Goal: Information Seeking & Learning: Learn about a topic

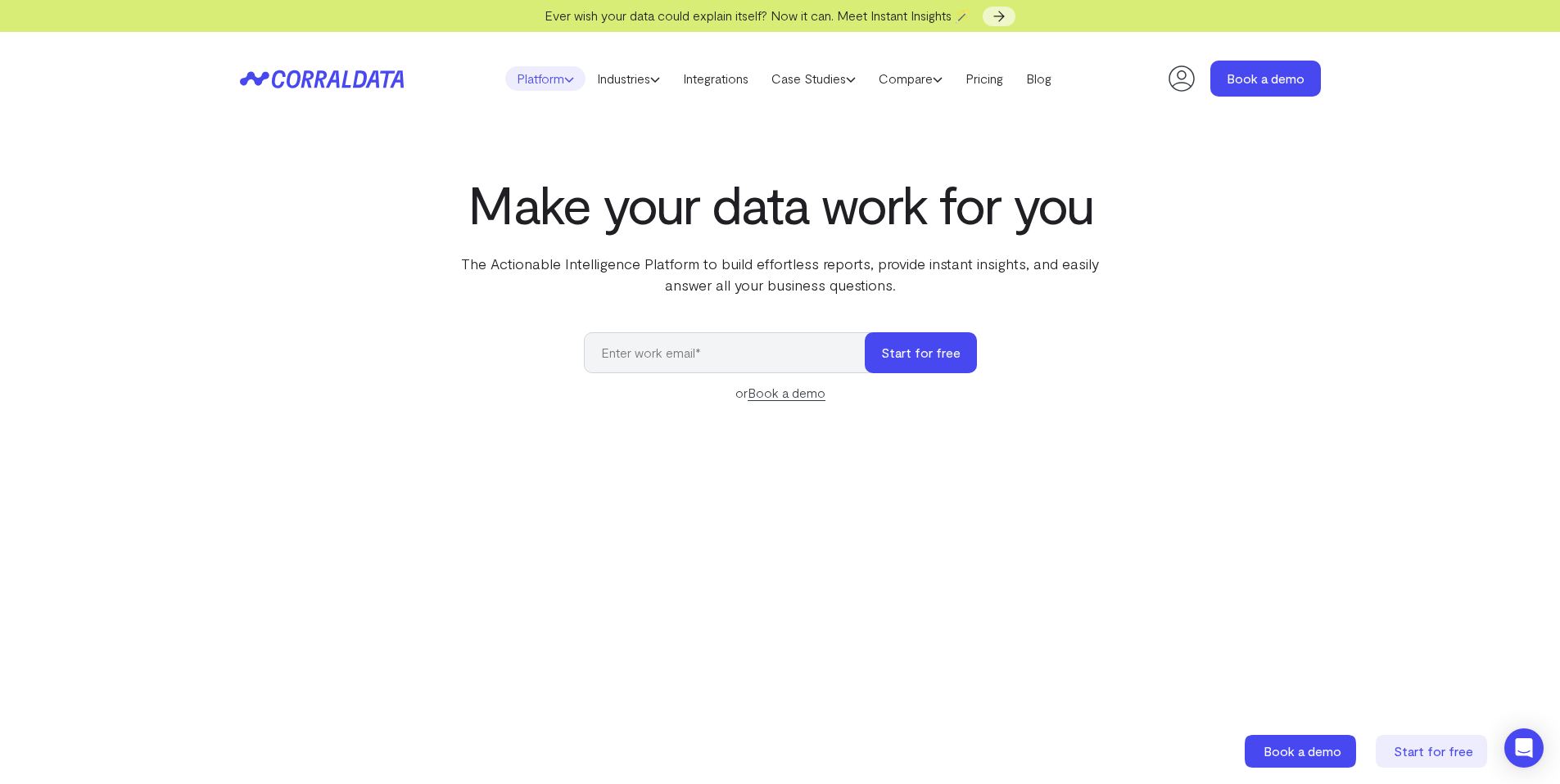
click at [566, 79] on icon at bounding box center [569, 79] width 9 height 9
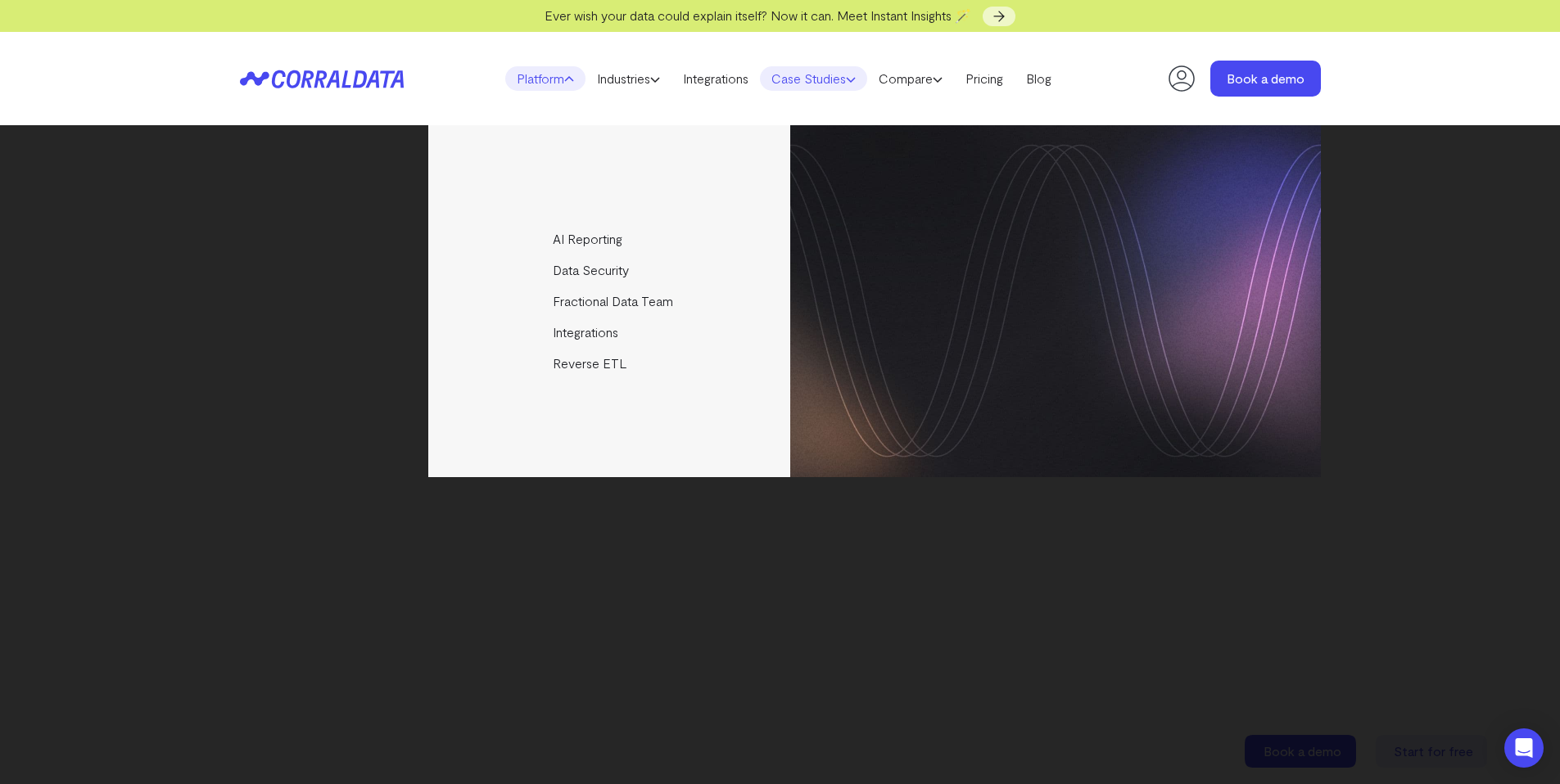
click at [799, 80] on link "Case Studies" at bounding box center [813, 78] width 107 height 24
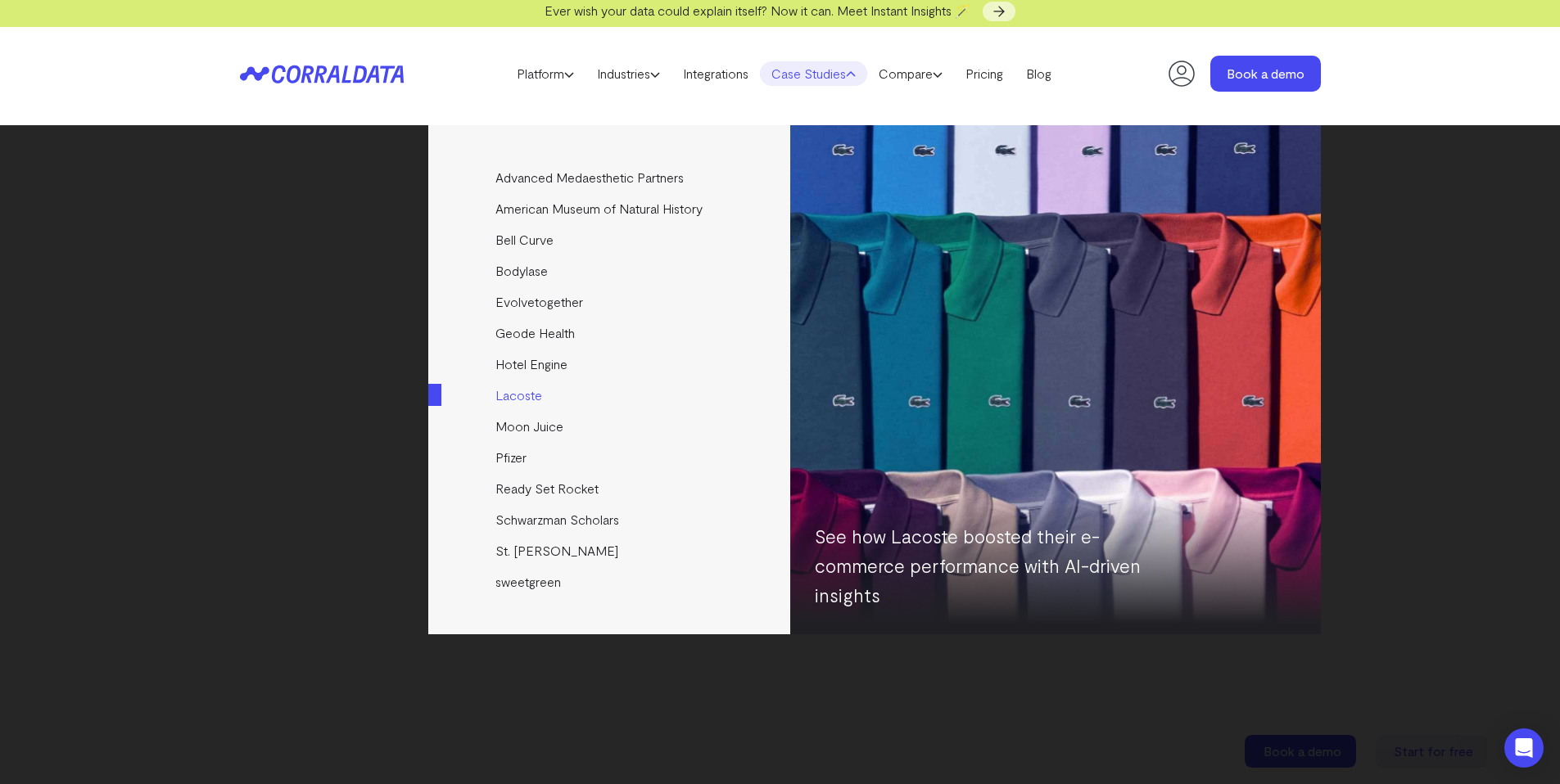
scroll to position [22, 0]
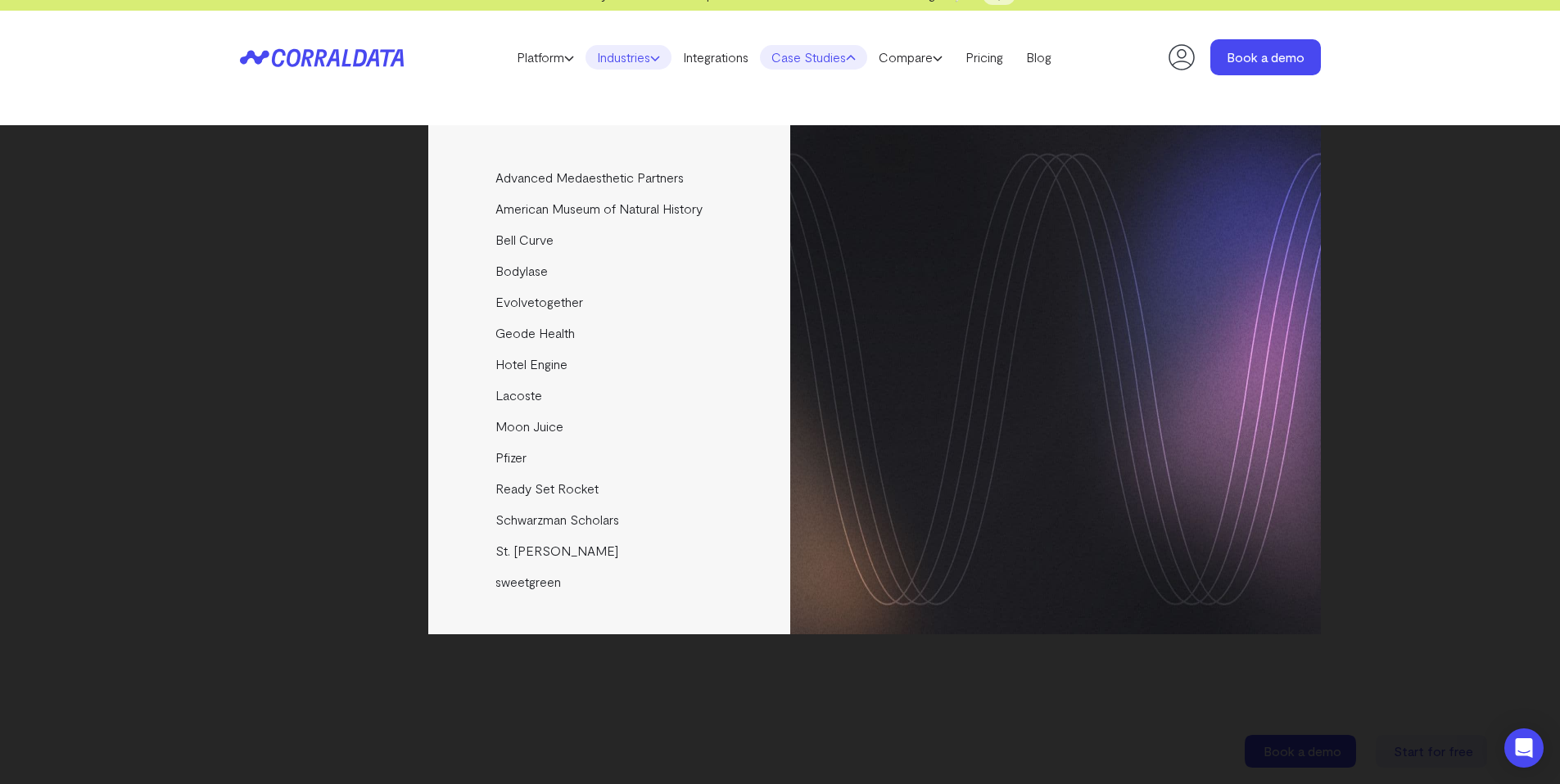
click at [666, 59] on link "Industries" at bounding box center [628, 57] width 86 height 24
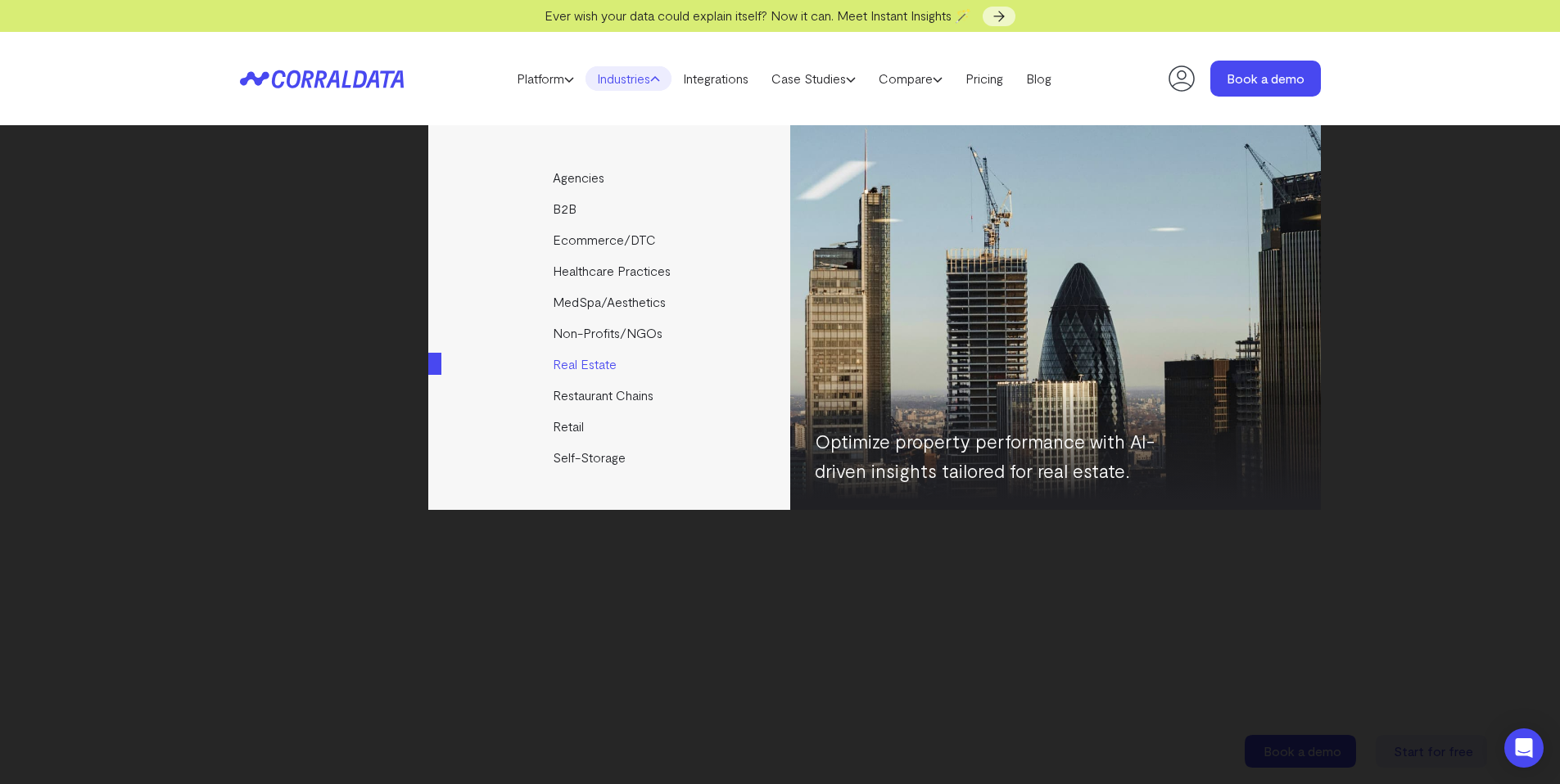
click at [603, 369] on link "Real Estate" at bounding box center [610, 363] width 364 height 31
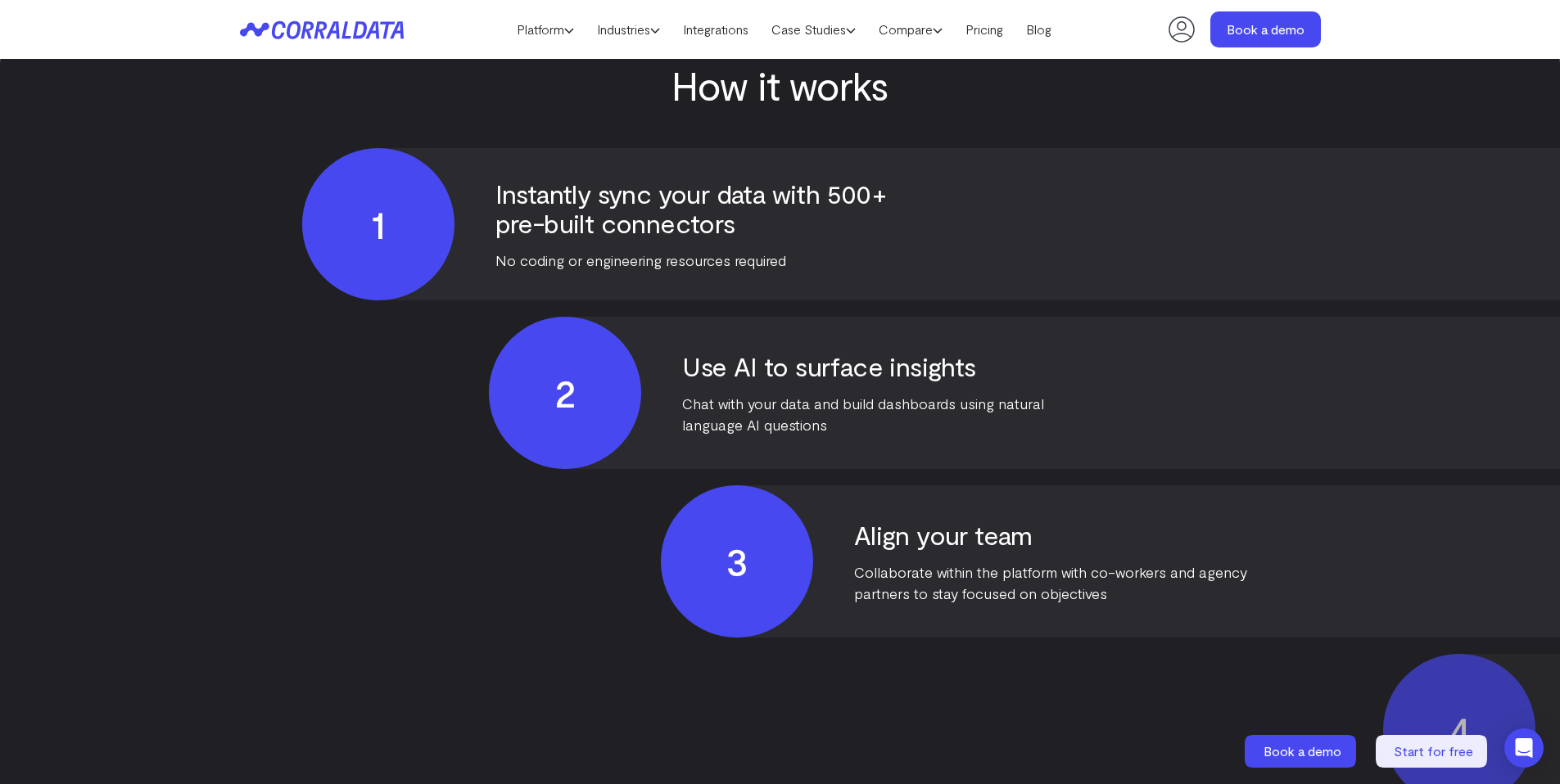
scroll to position [3267, 0]
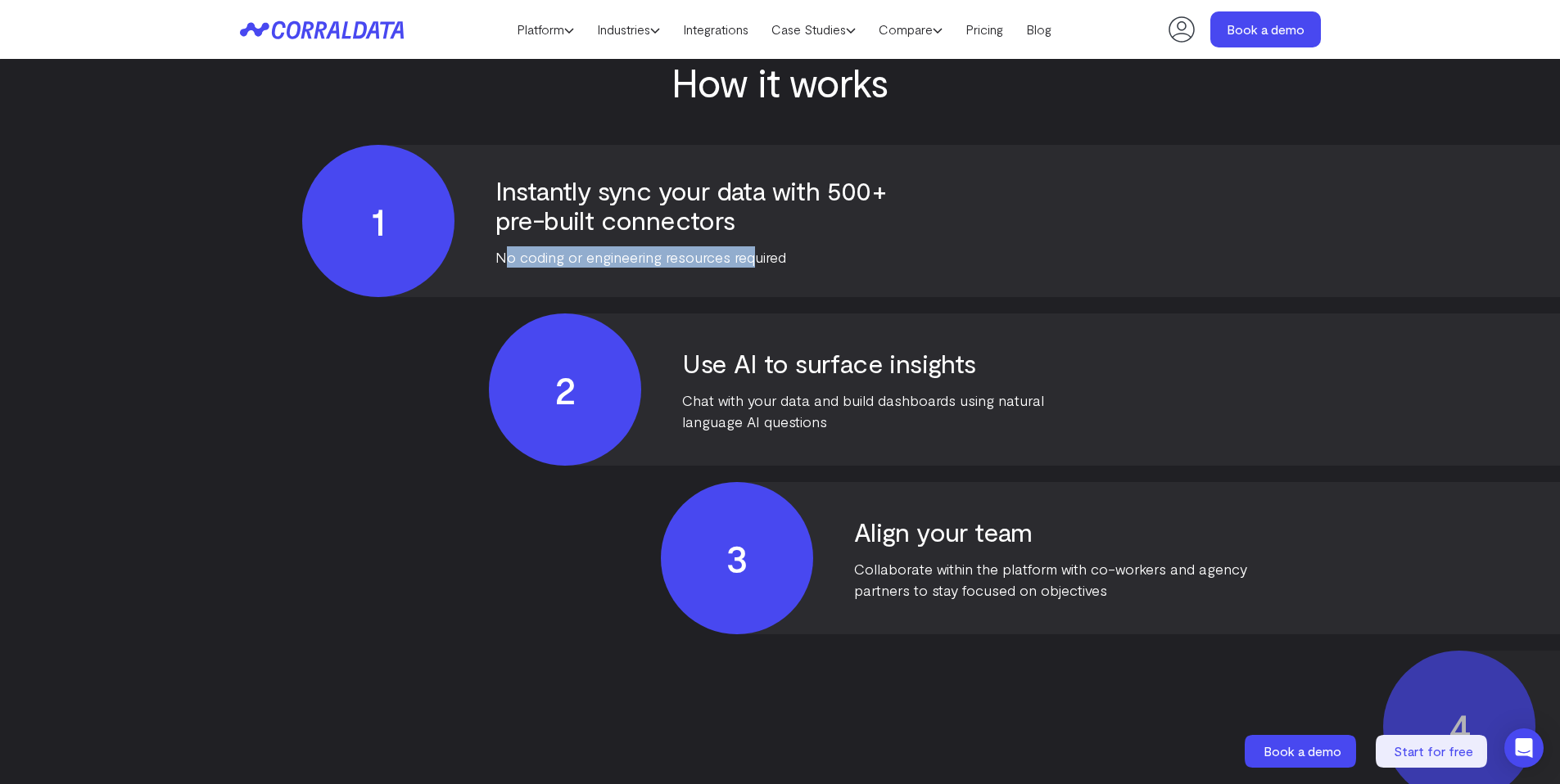
drag, startPoint x: 506, startPoint y: 248, endPoint x: 751, endPoint y: 264, distance: 245.5
click at [751, 262] on p "No coding or engineering resources required" at bounding box center [691, 257] width 393 height 22
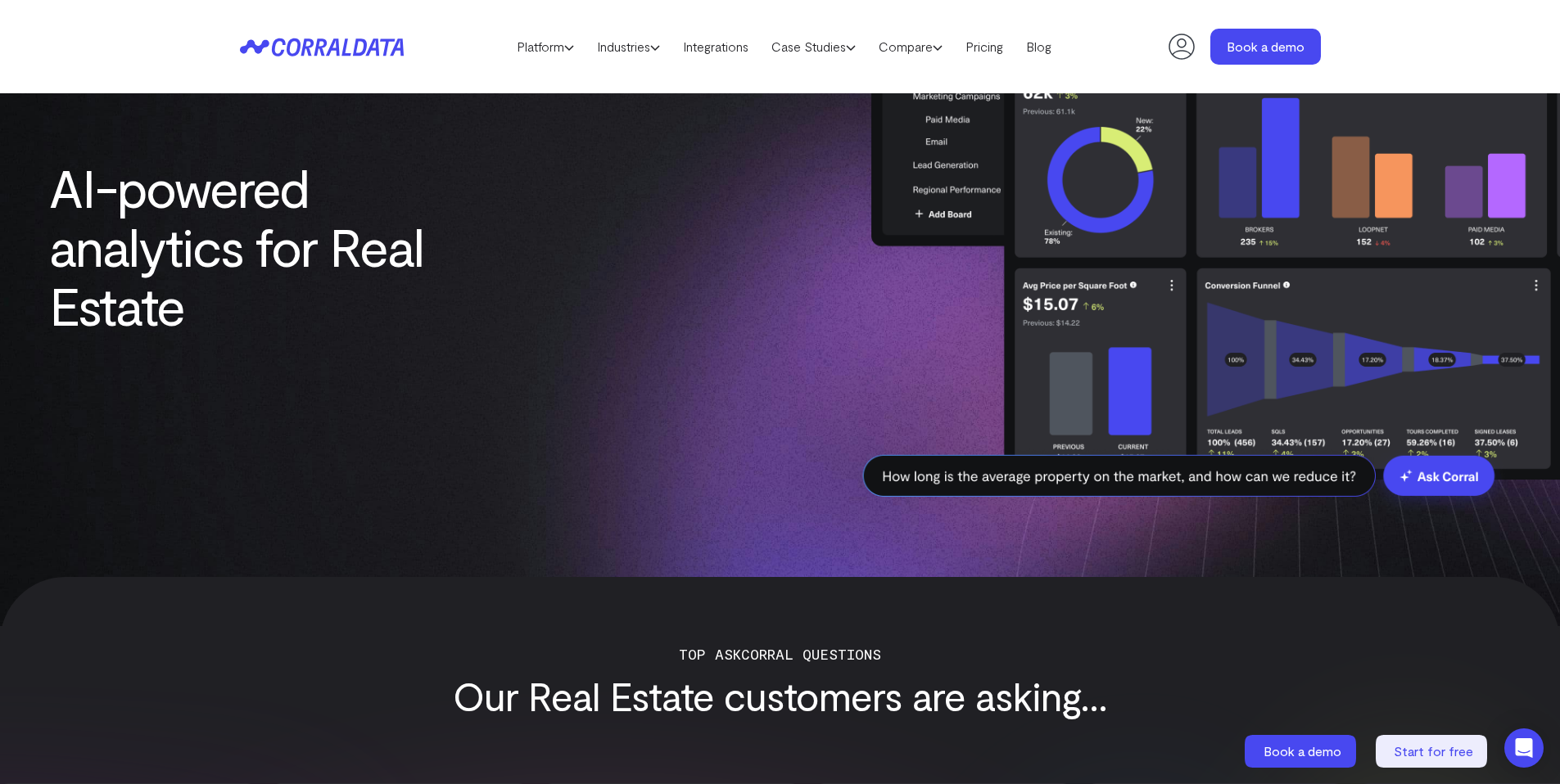
scroll to position [0, 0]
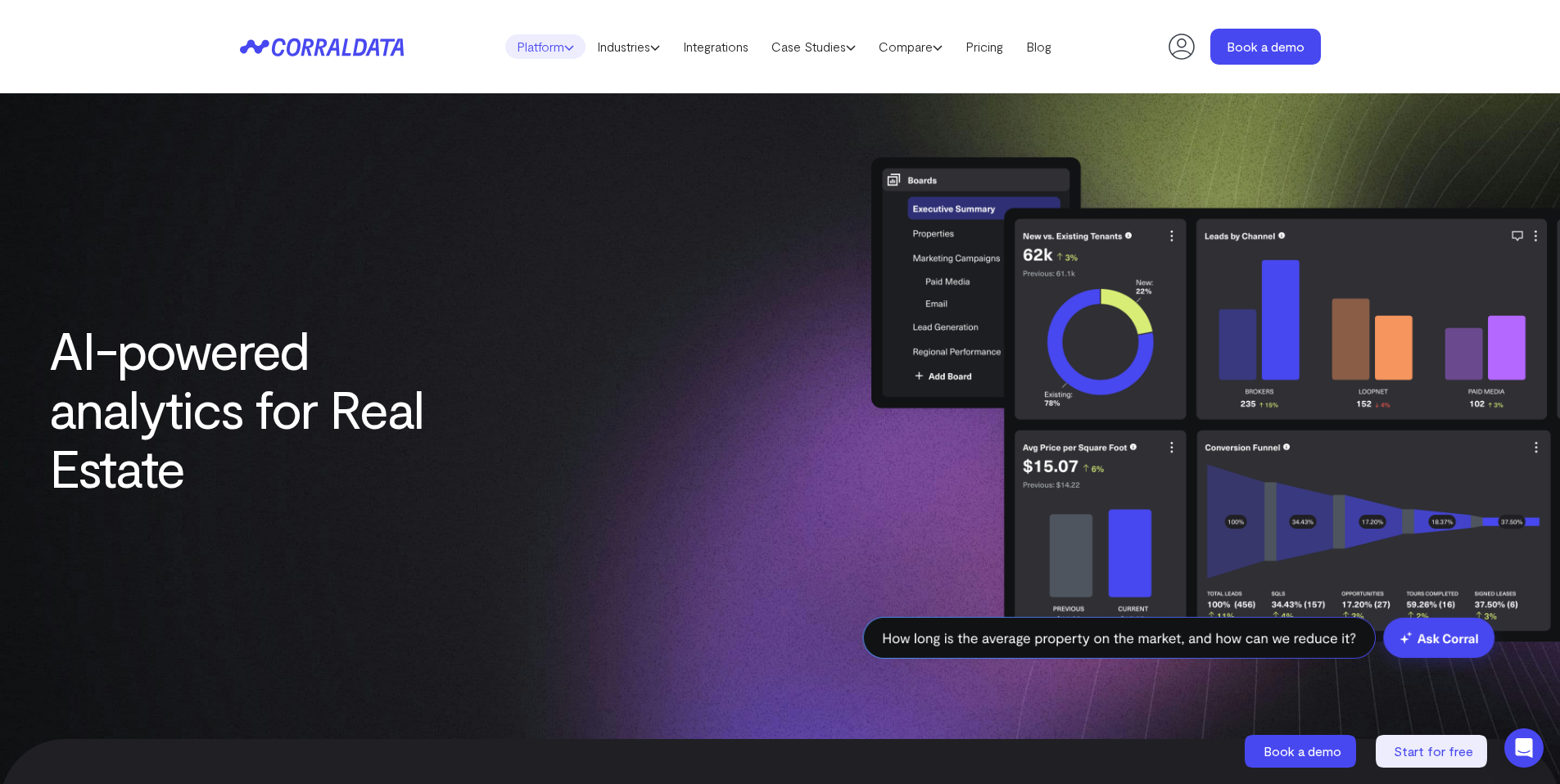
click at [524, 48] on link "Platform" at bounding box center [545, 47] width 80 height 24
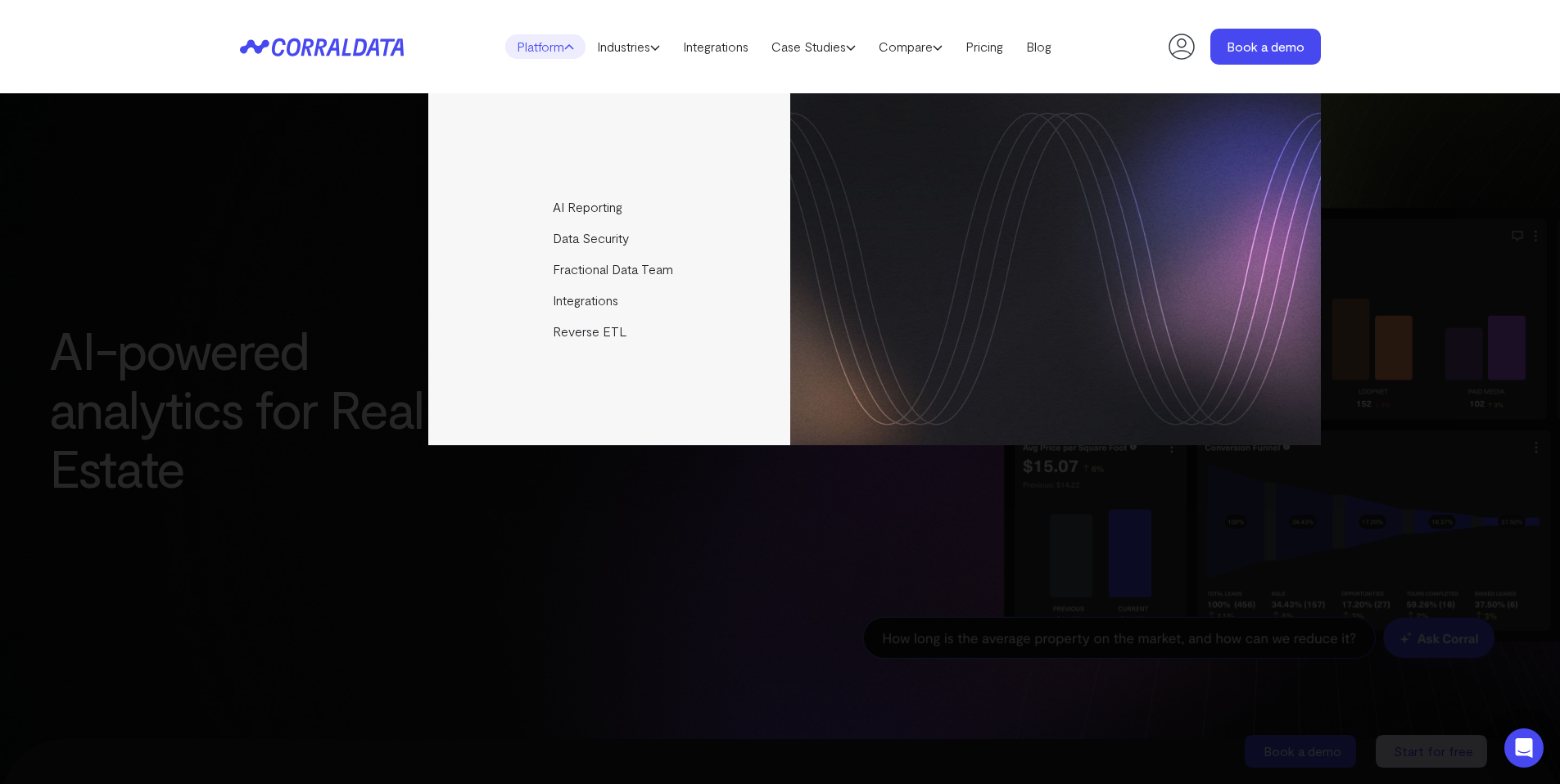
click at [300, 151] on div "AI Reporting Use AI to effortlessly answer any business questions from all your…" at bounding box center [780, 269] width 1081 height 352
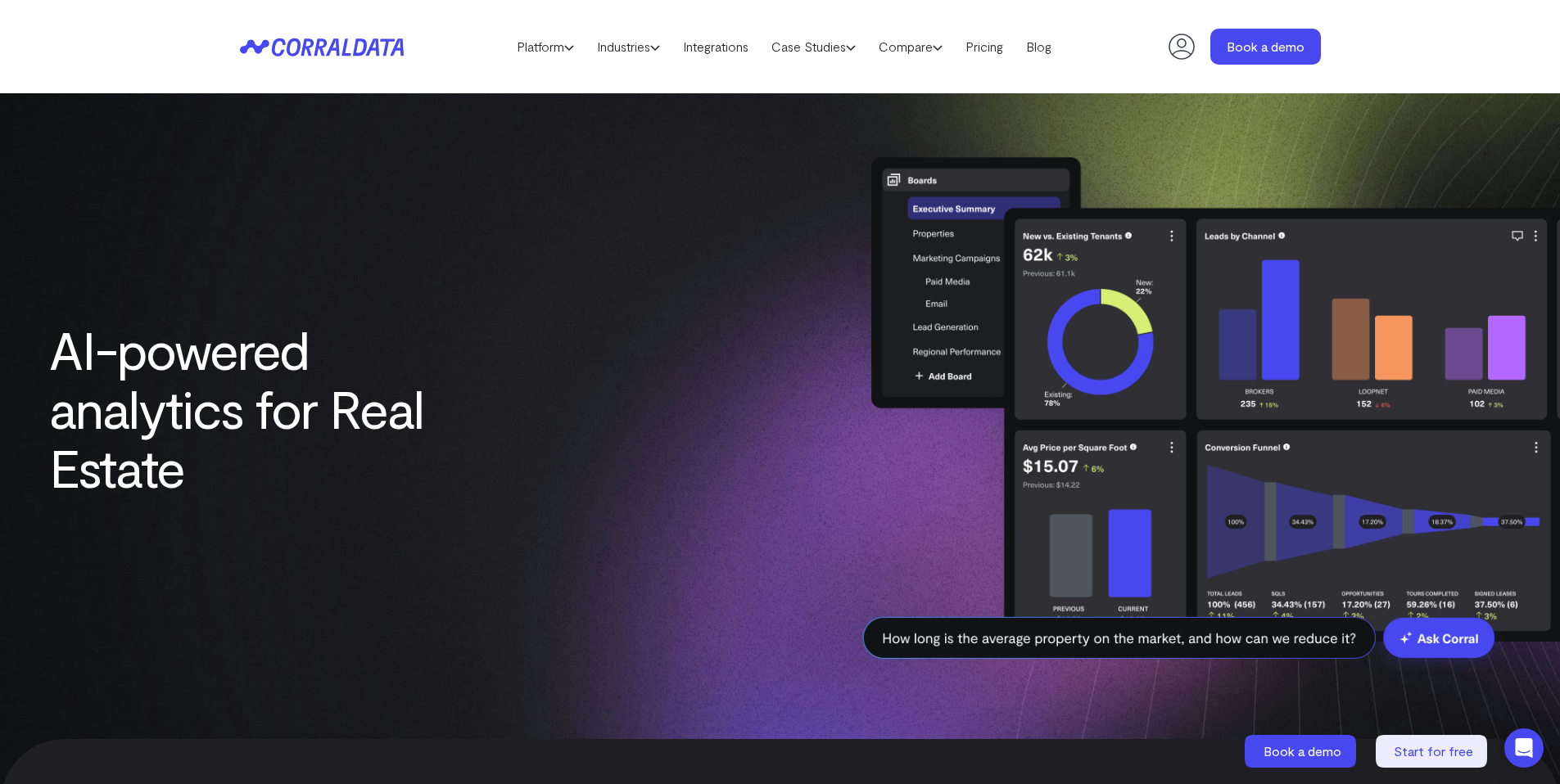
click at [303, 28] on header "Platform AI Reporting Use AI to effortlessly answer any business questions from…" at bounding box center [780, 46] width 1081 height 93
click at [304, 38] on icon at bounding box center [322, 47] width 164 height 19
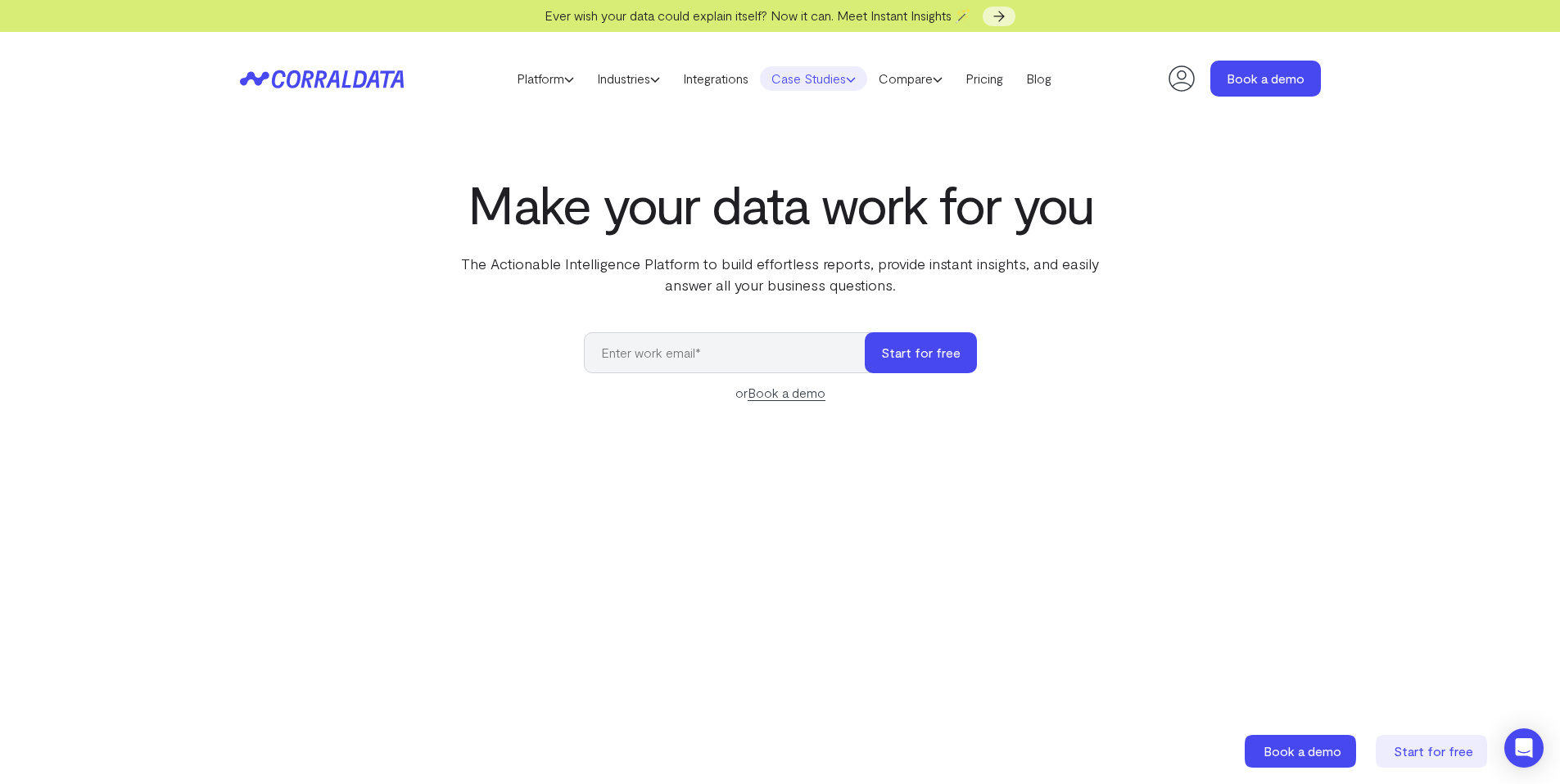
click at [825, 80] on link "Case Studies" at bounding box center [813, 78] width 107 height 24
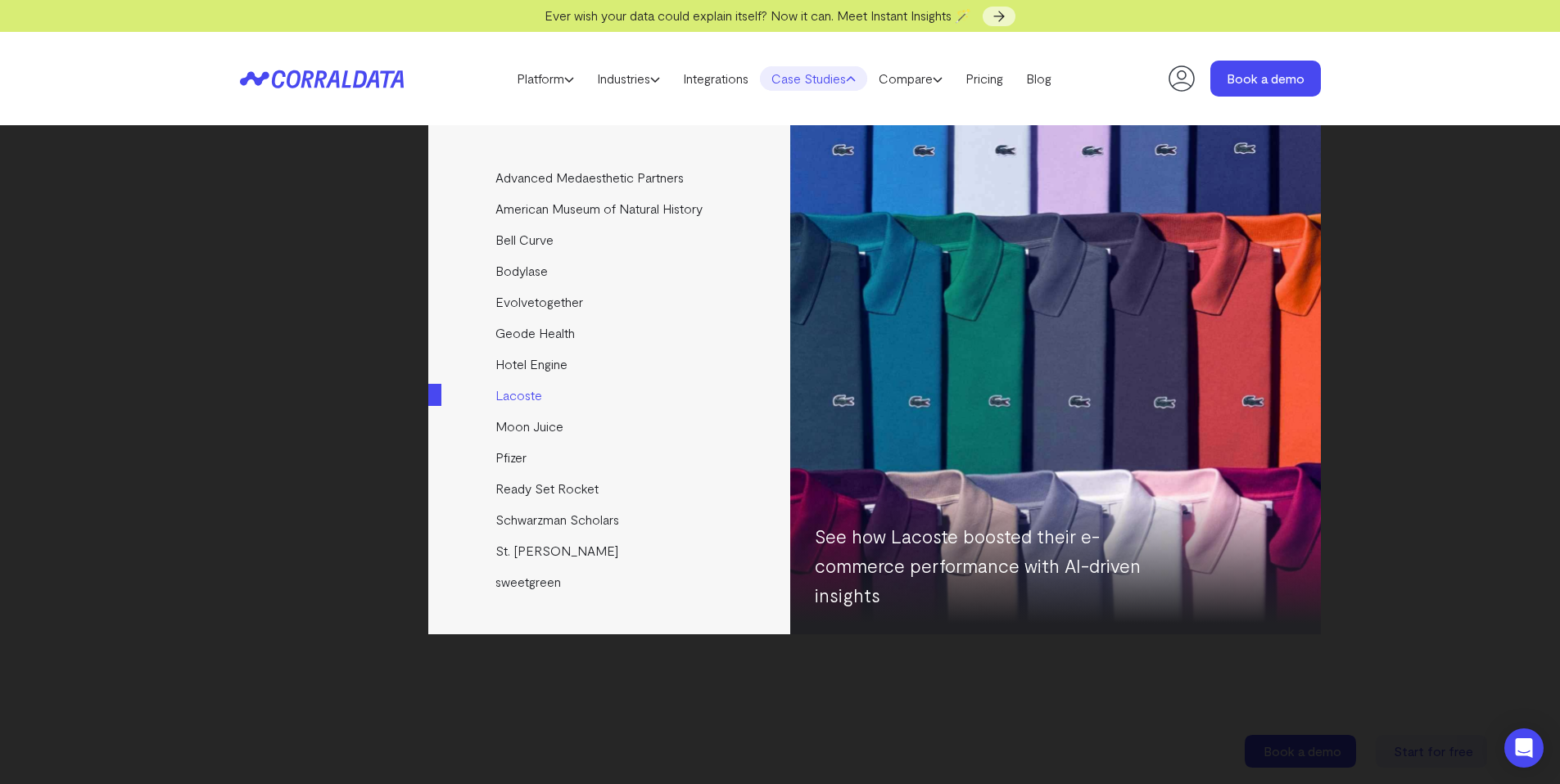
click at [620, 392] on link "Lacoste" at bounding box center [610, 395] width 364 height 31
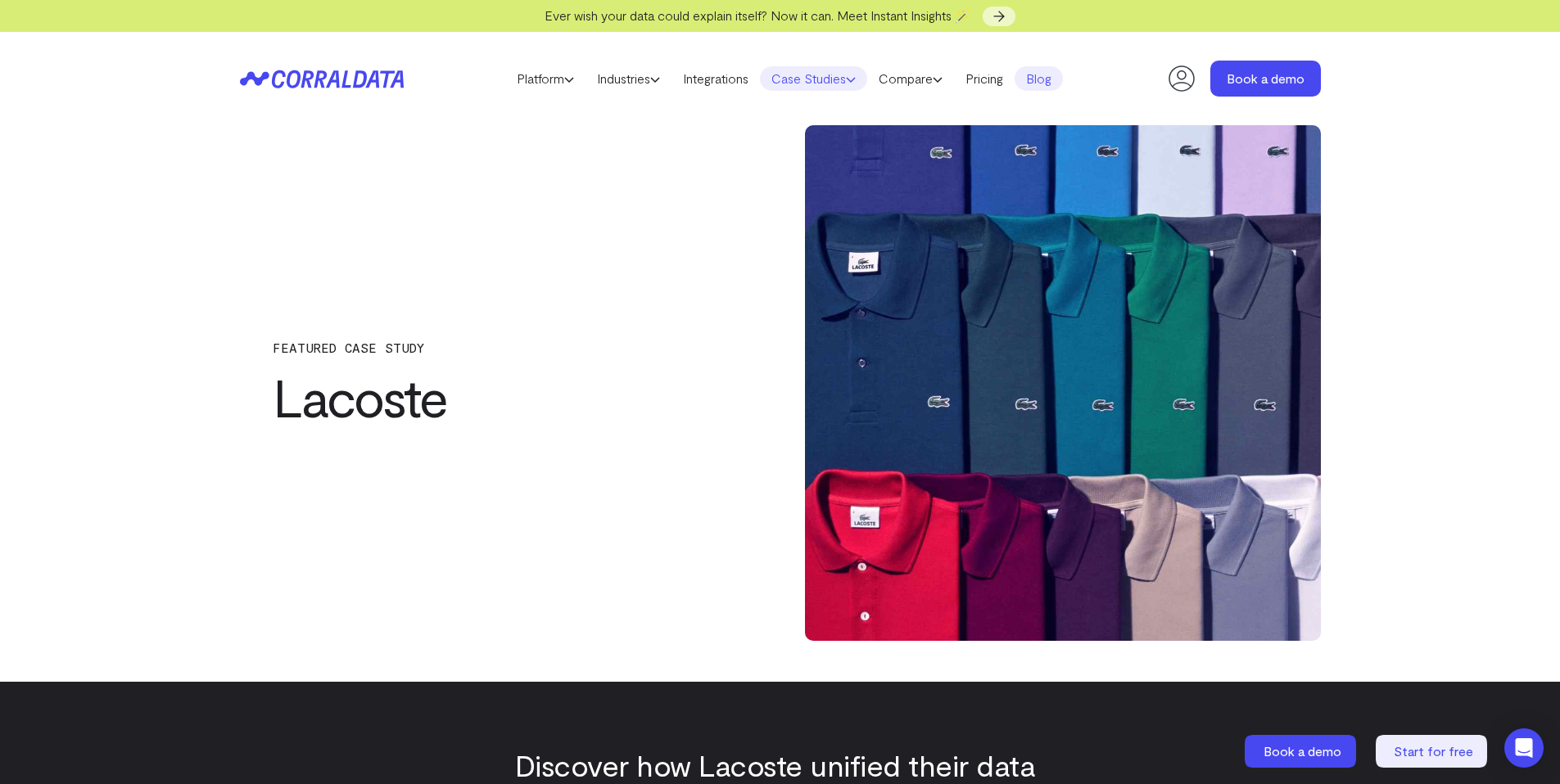
click at [791, 83] on link "Case Studies" at bounding box center [813, 78] width 107 height 24
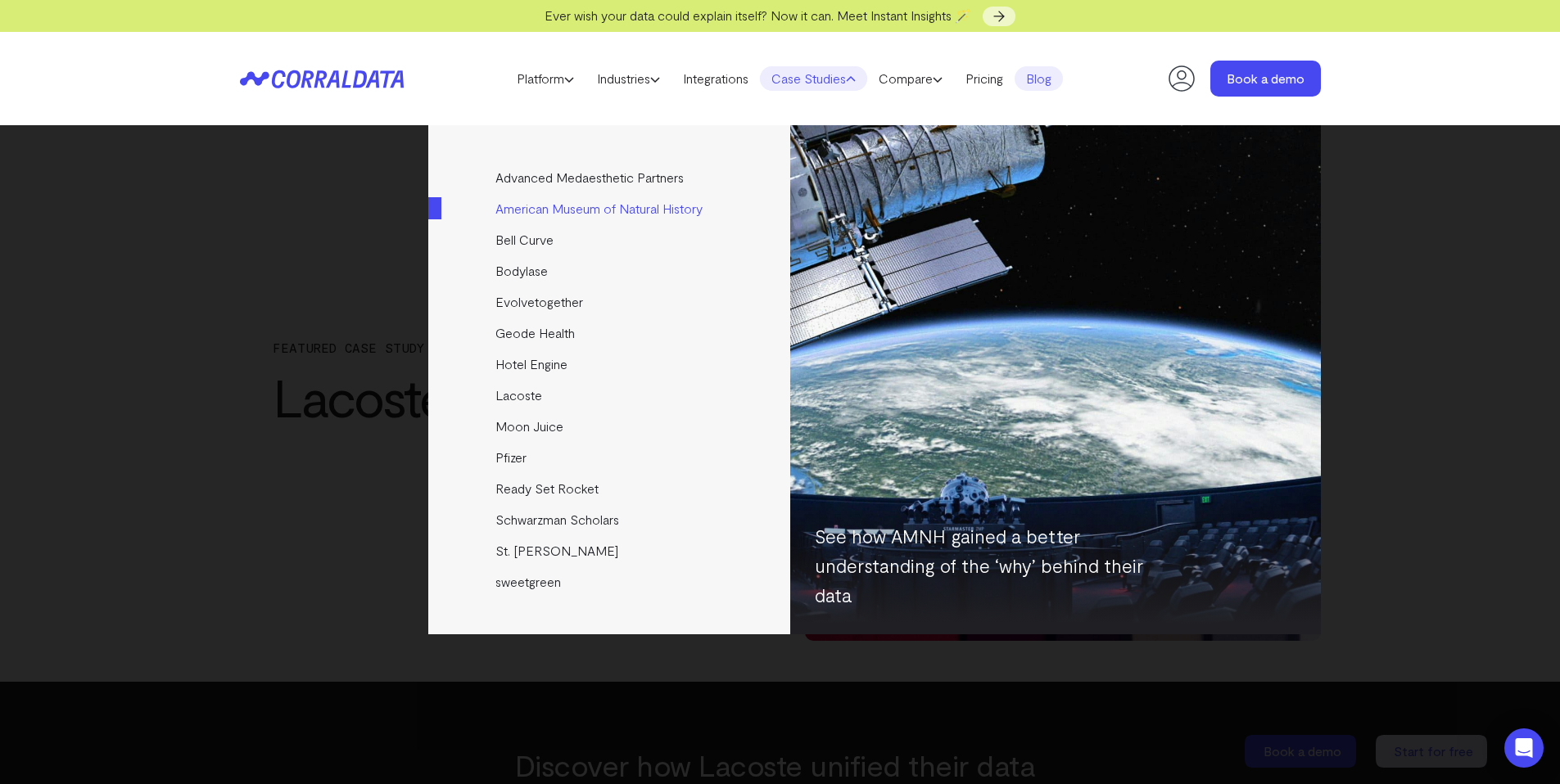
click at [568, 211] on link "American Museum of Natural History" at bounding box center [610, 208] width 364 height 31
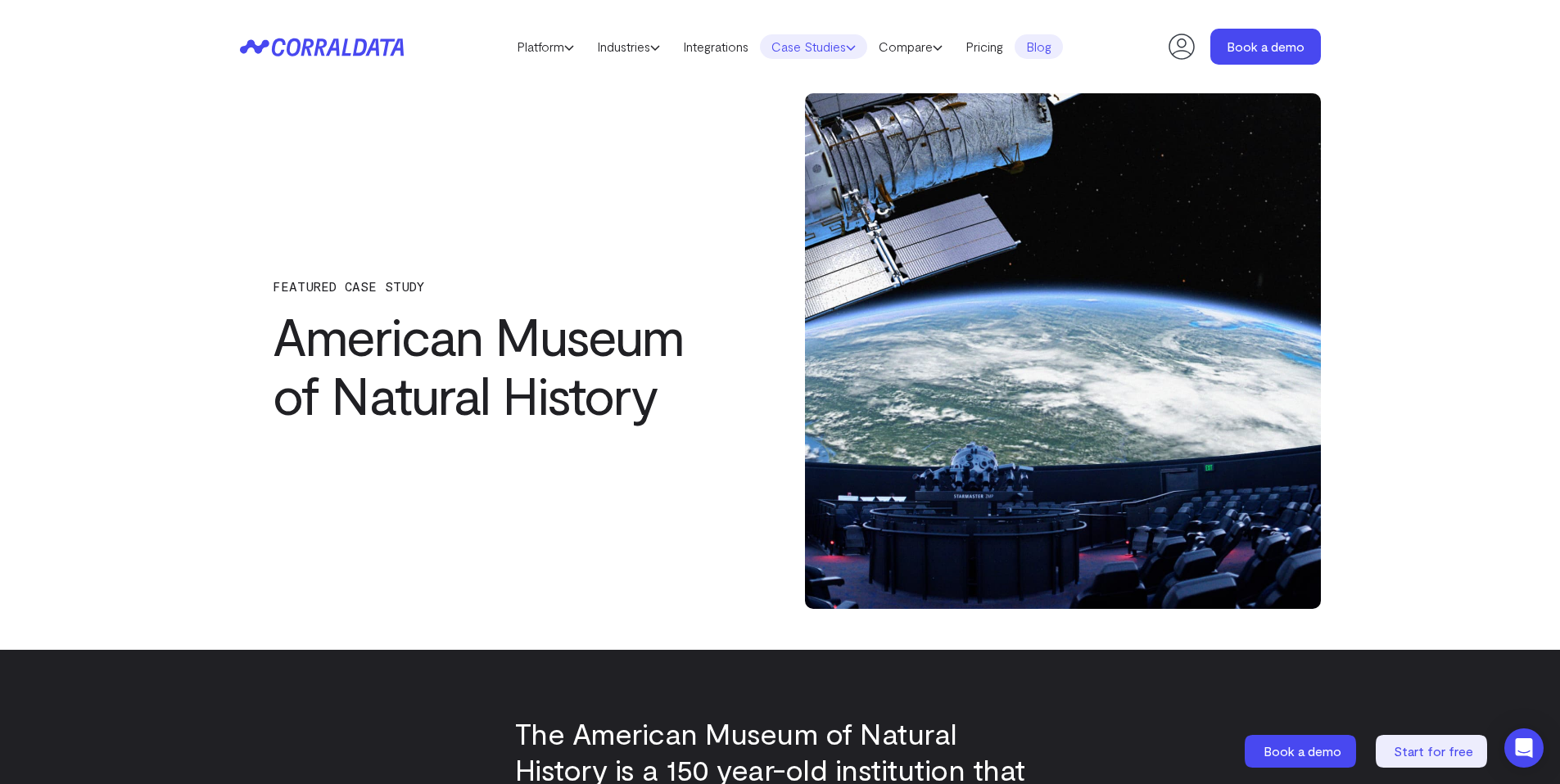
click at [804, 47] on link "Case Studies" at bounding box center [813, 47] width 107 height 24
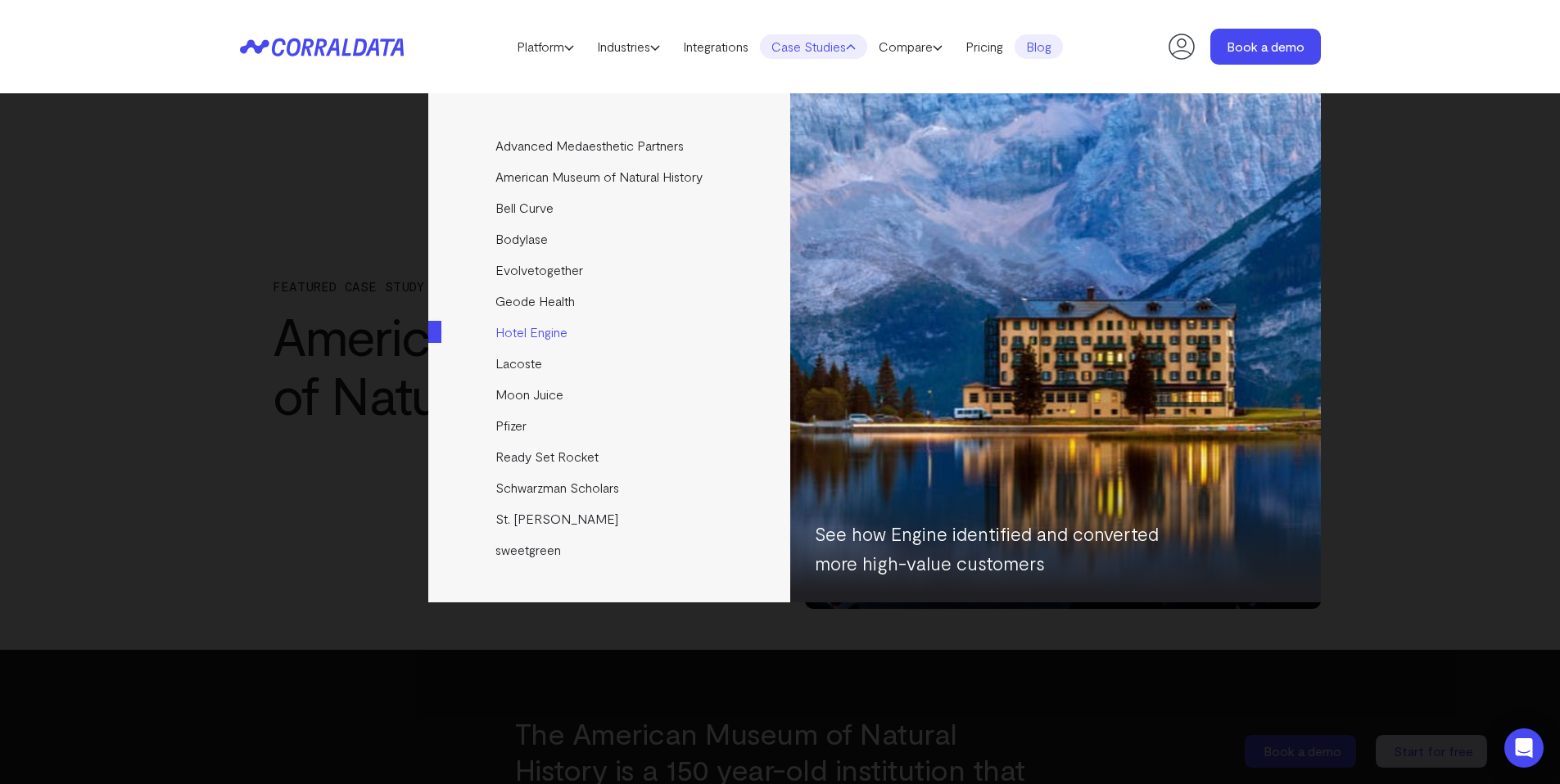
click at [530, 336] on link "Hotel Engine" at bounding box center [610, 332] width 364 height 31
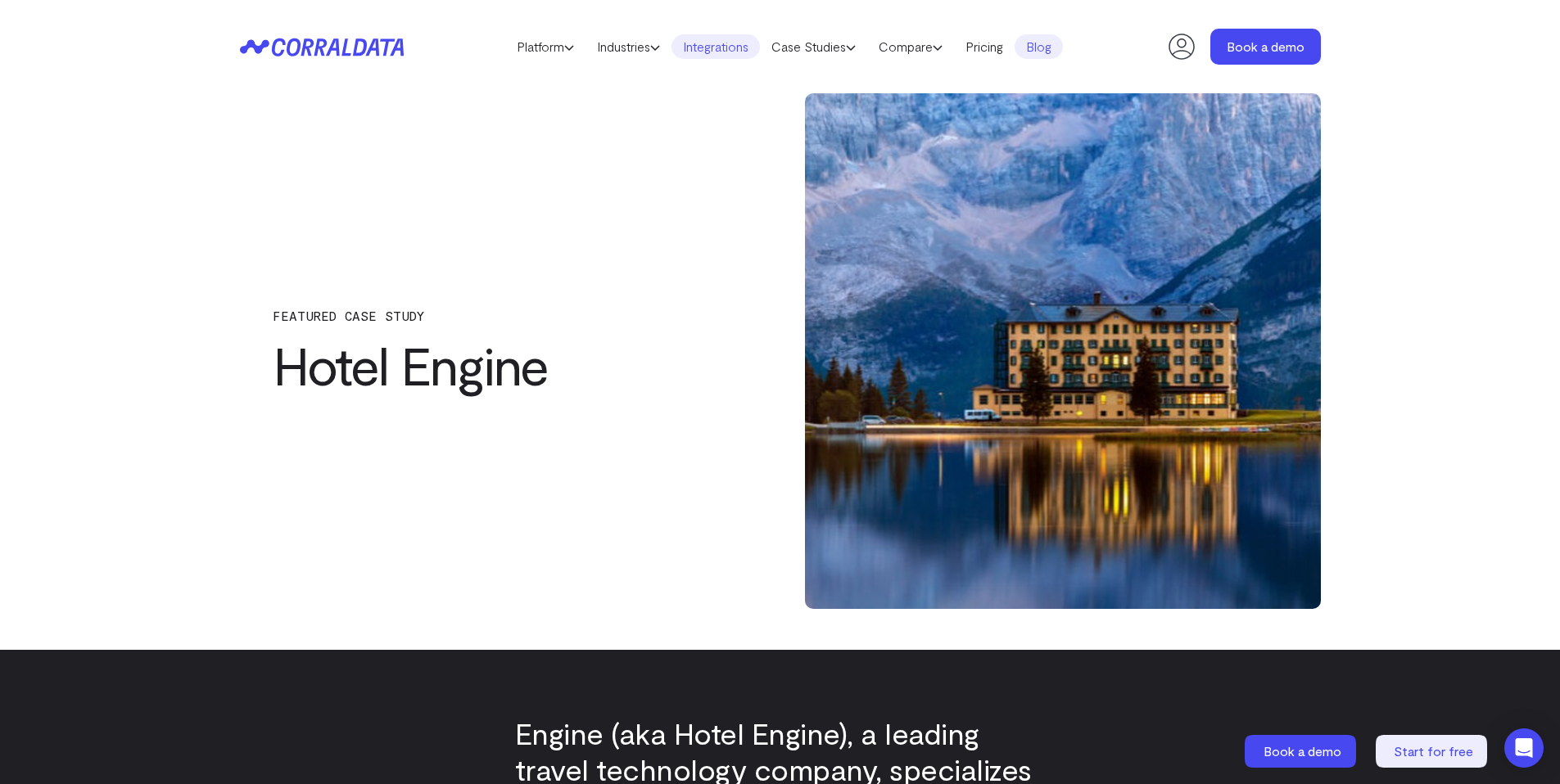
click at [746, 51] on link "Integrations" at bounding box center [716, 47] width 88 height 24
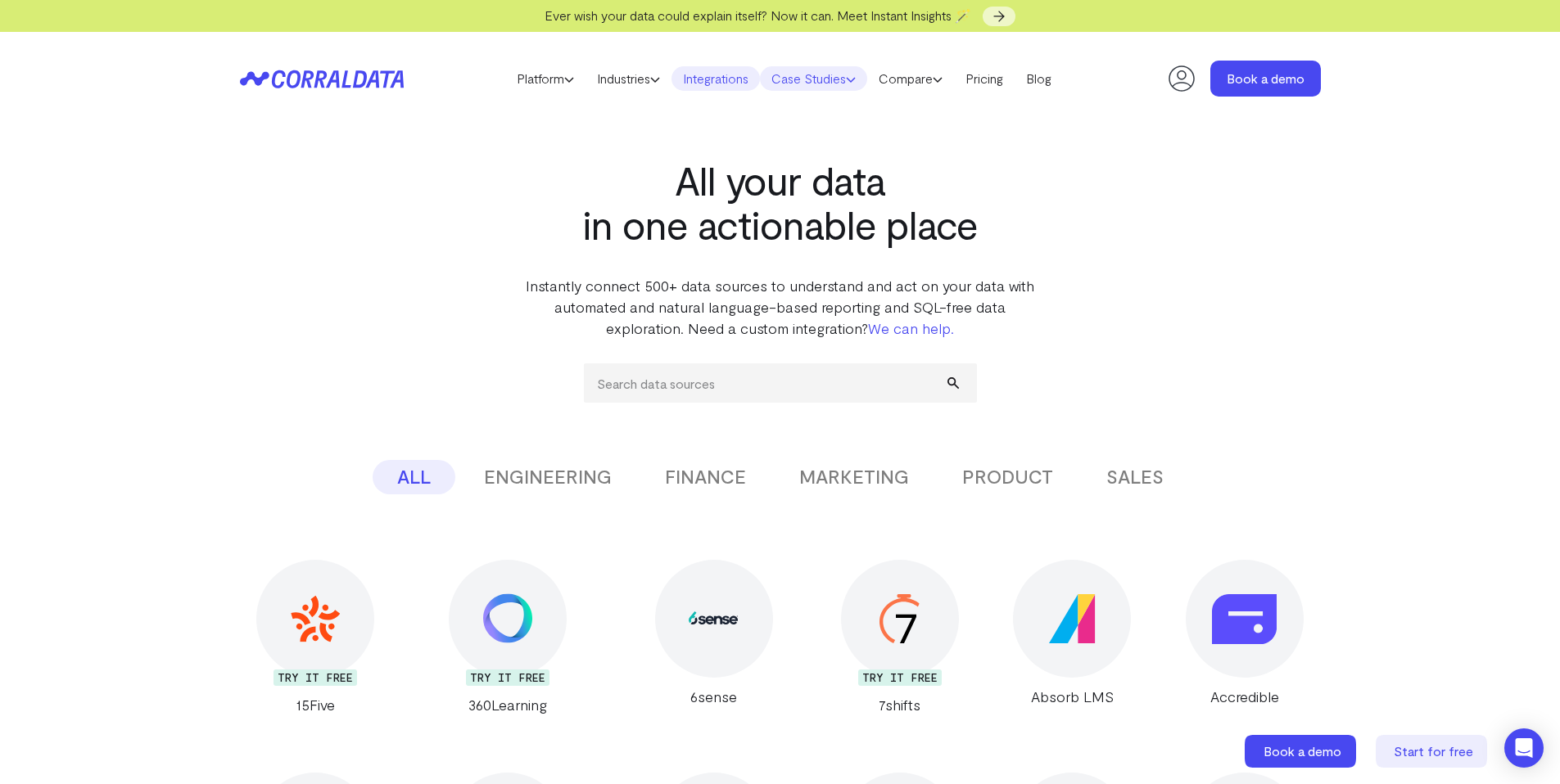
click at [828, 77] on link "Case Studies" at bounding box center [813, 78] width 107 height 24
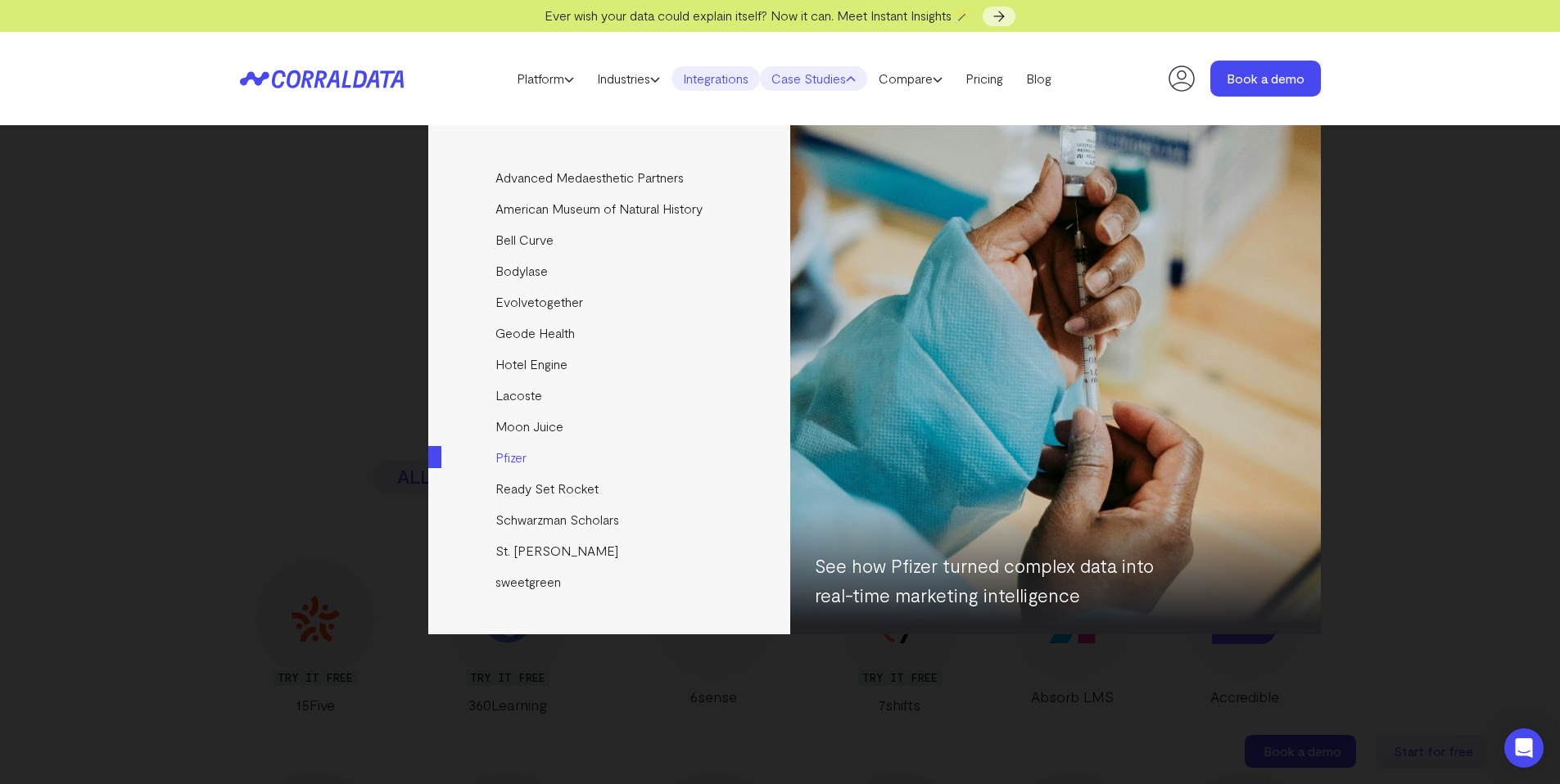
click at [547, 461] on link "Pfizer" at bounding box center [610, 457] width 364 height 31
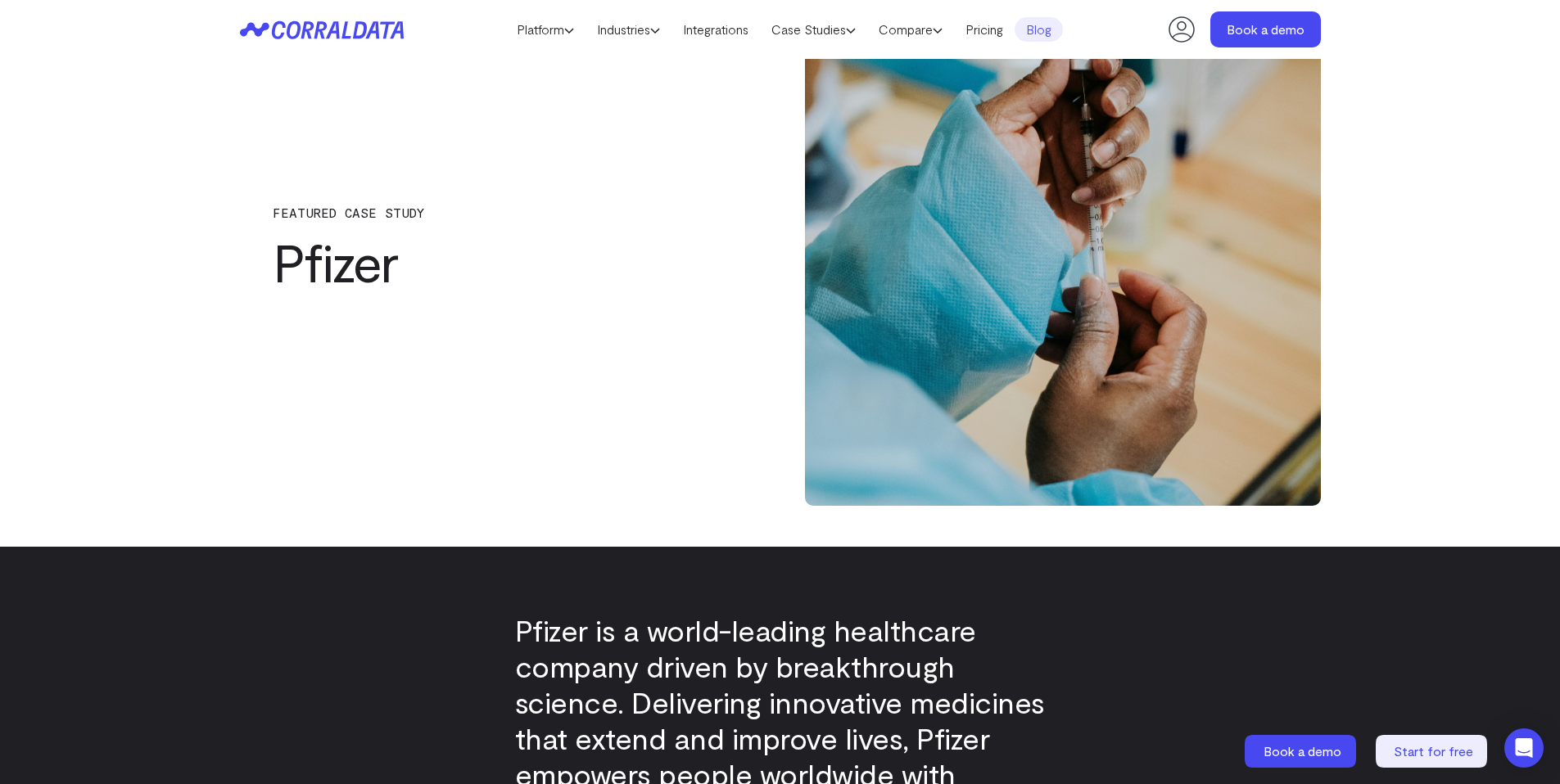
scroll to position [74, 0]
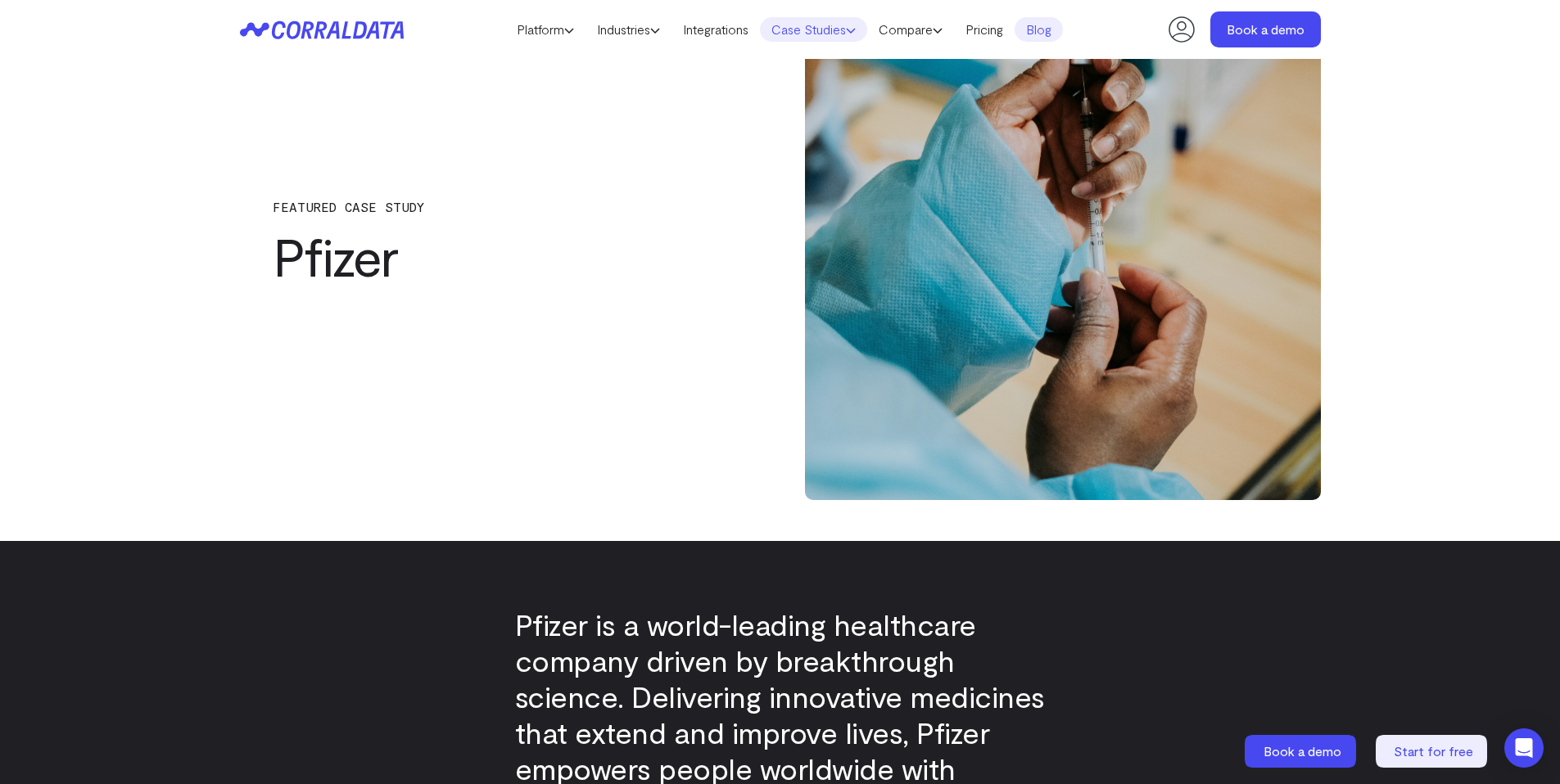
click at [808, 26] on link "Case Studies" at bounding box center [813, 29] width 107 height 24
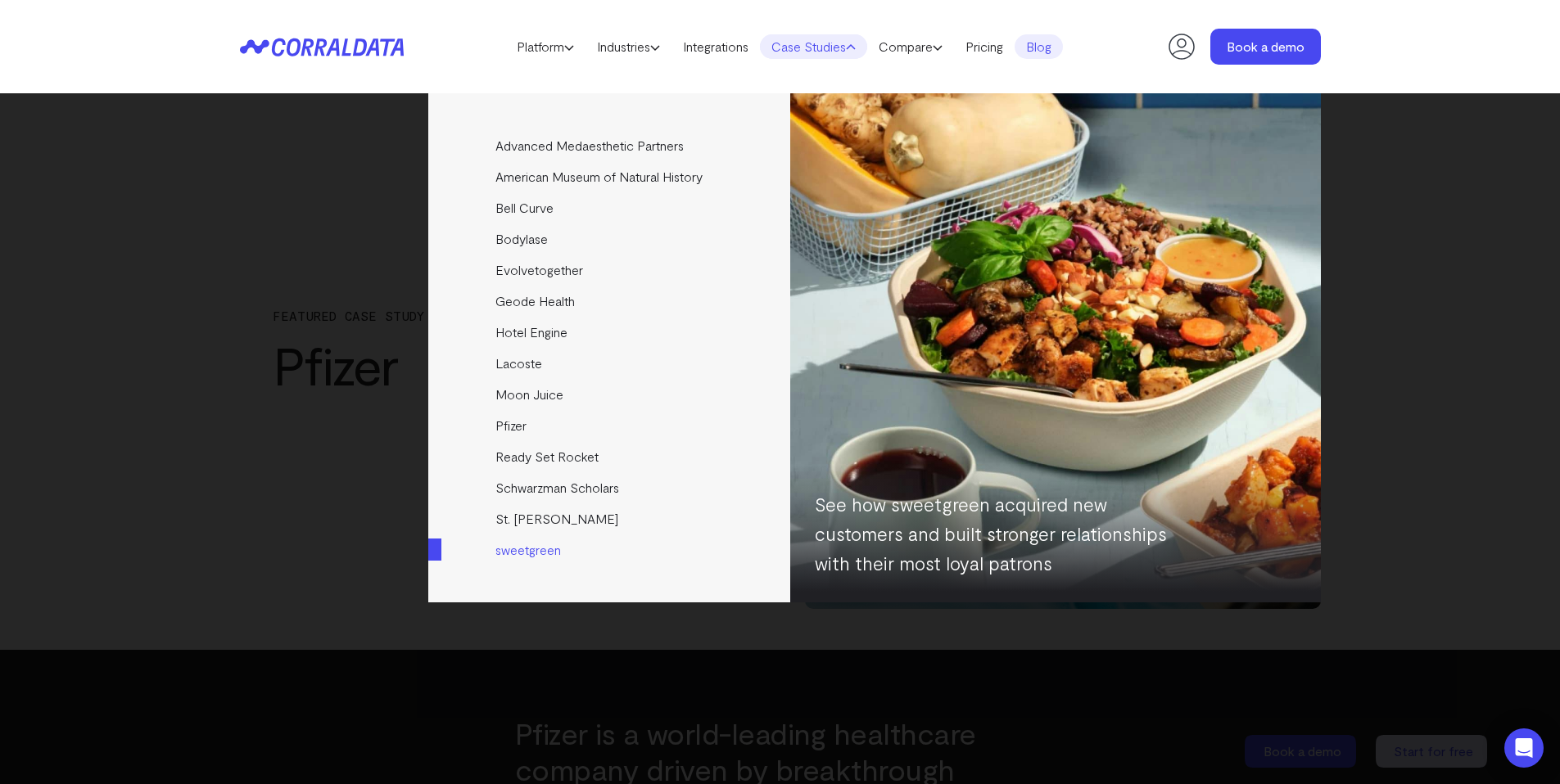
click at [524, 547] on link "sweetgreen" at bounding box center [610, 550] width 364 height 31
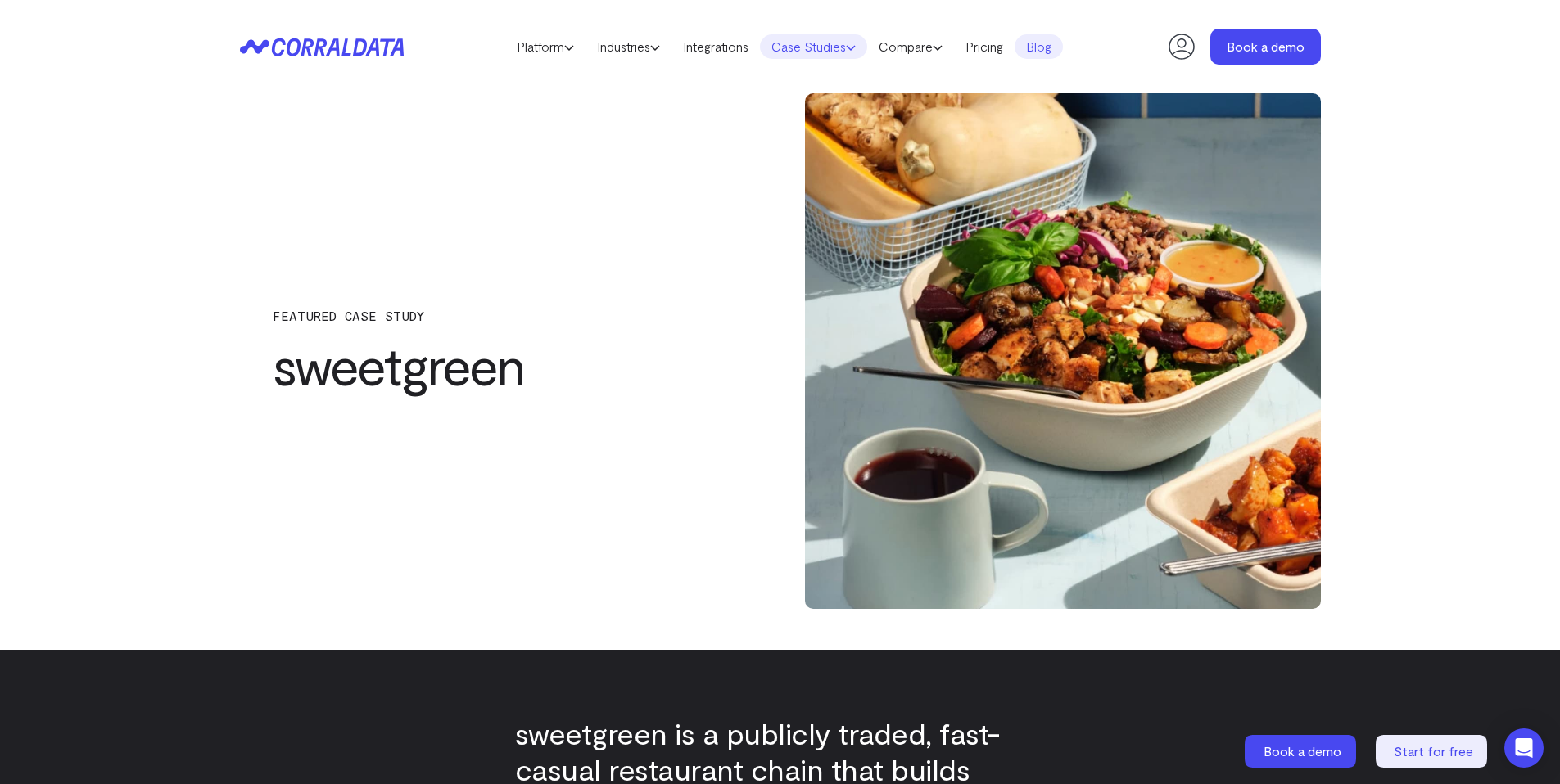
click at [800, 47] on link "Case Studies" at bounding box center [813, 47] width 107 height 24
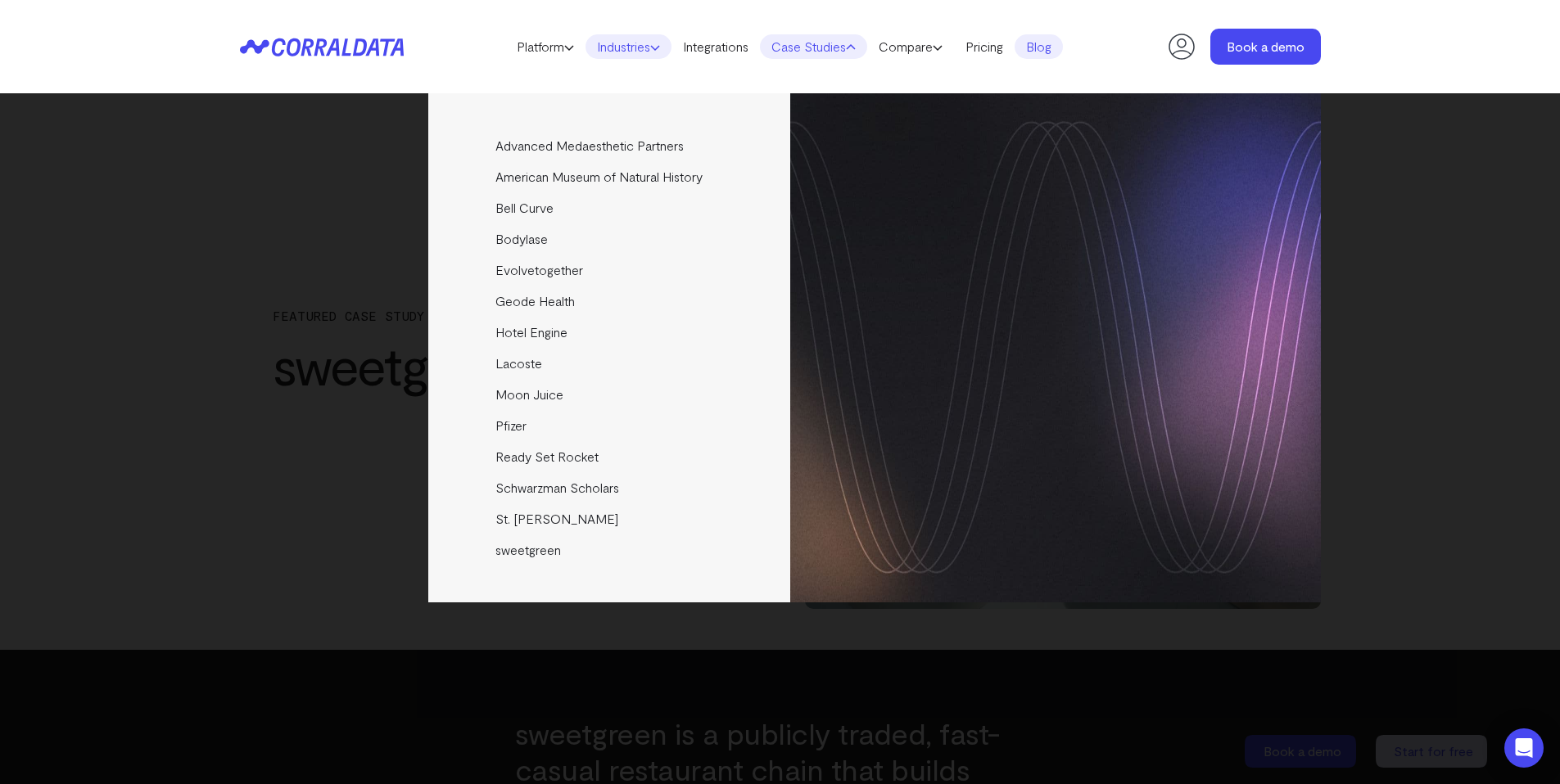
click at [639, 53] on link "Industries" at bounding box center [628, 47] width 86 height 24
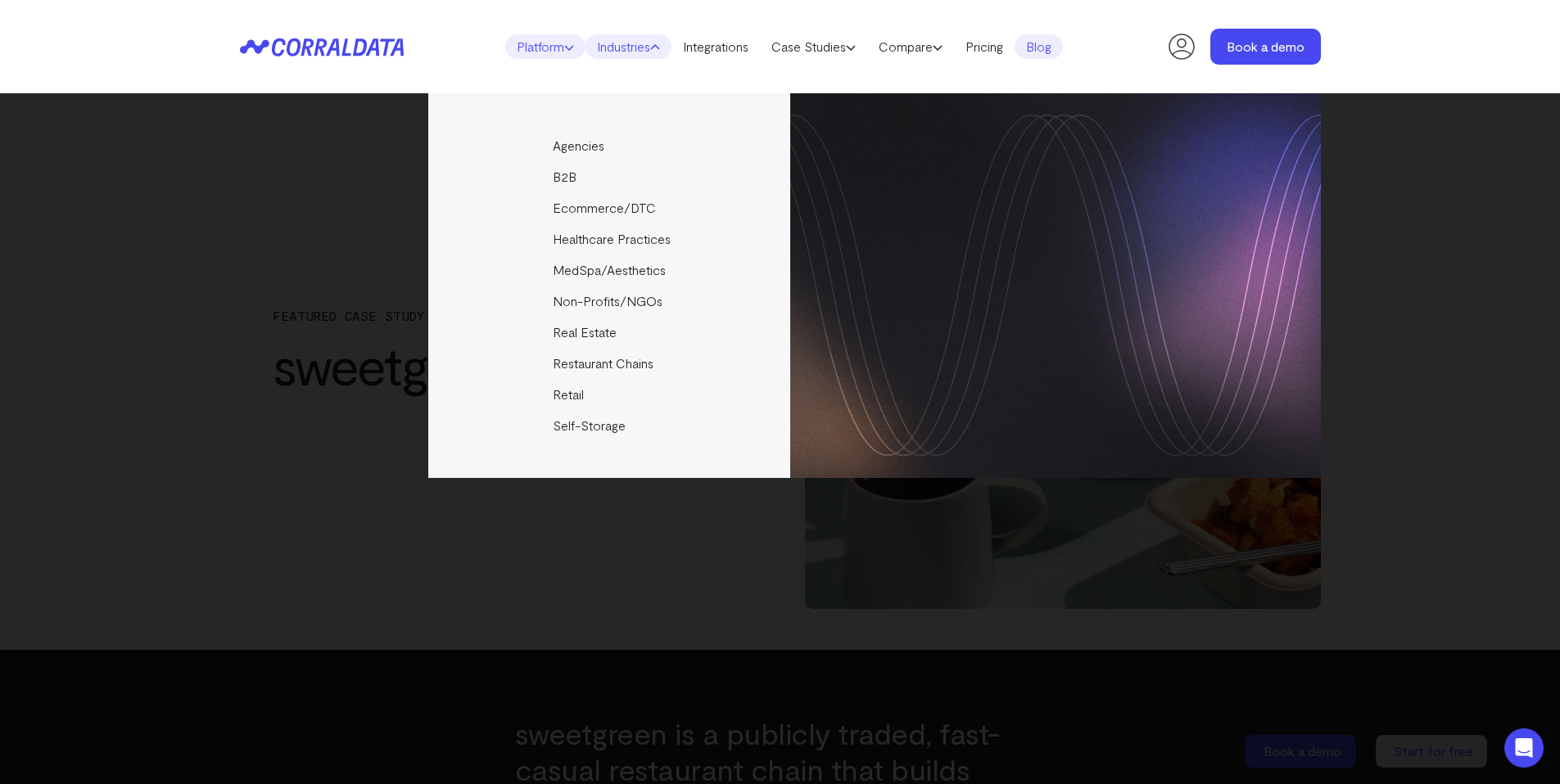
click at [534, 35] on link "Platform" at bounding box center [545, 47] width 80 height 24
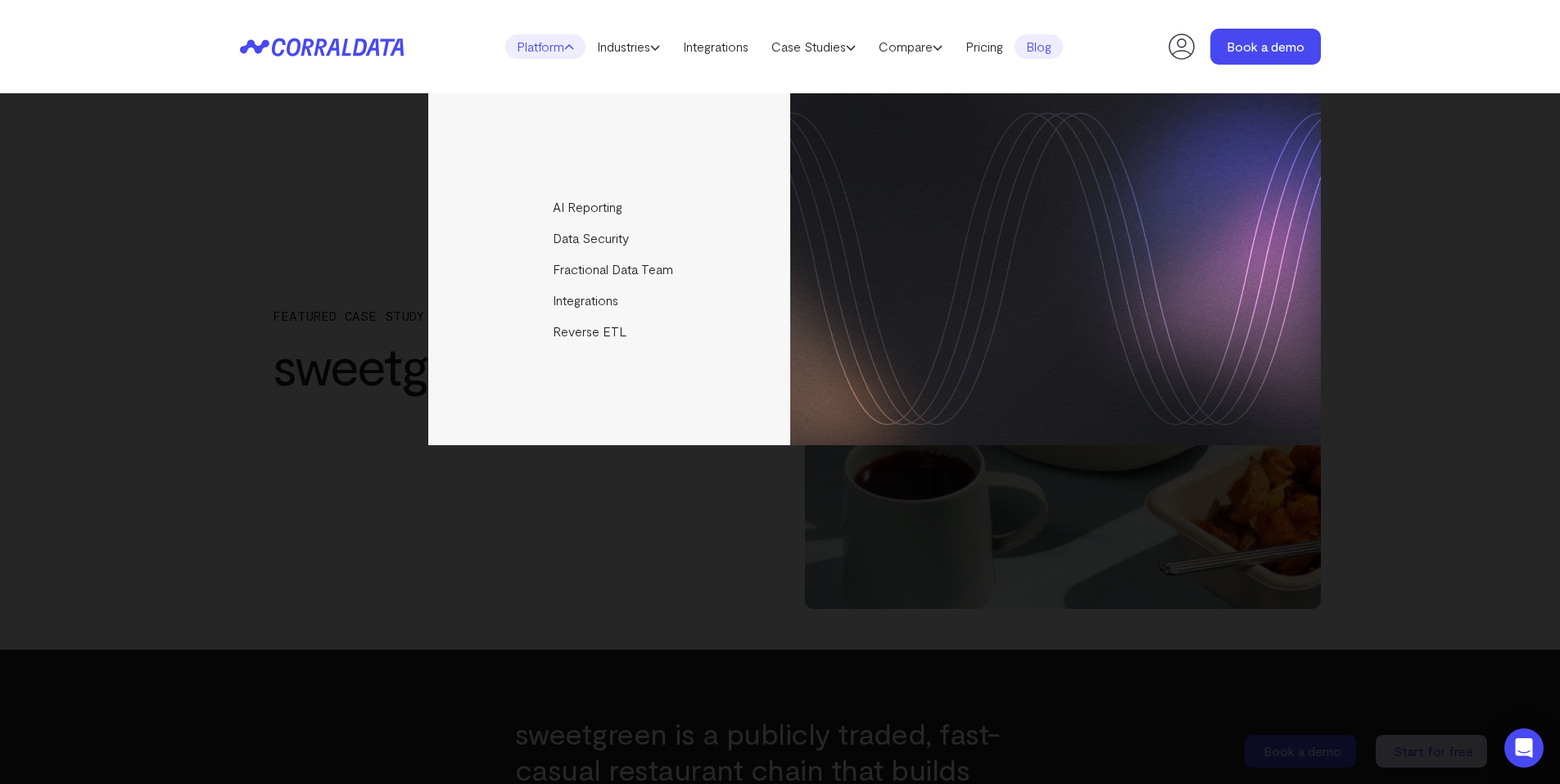
click at [876, 35] on ul "Platform AI Reporting Use AI to effortlessly answer any business questions from…" at bounding box center [784, 47] width 557 height 24
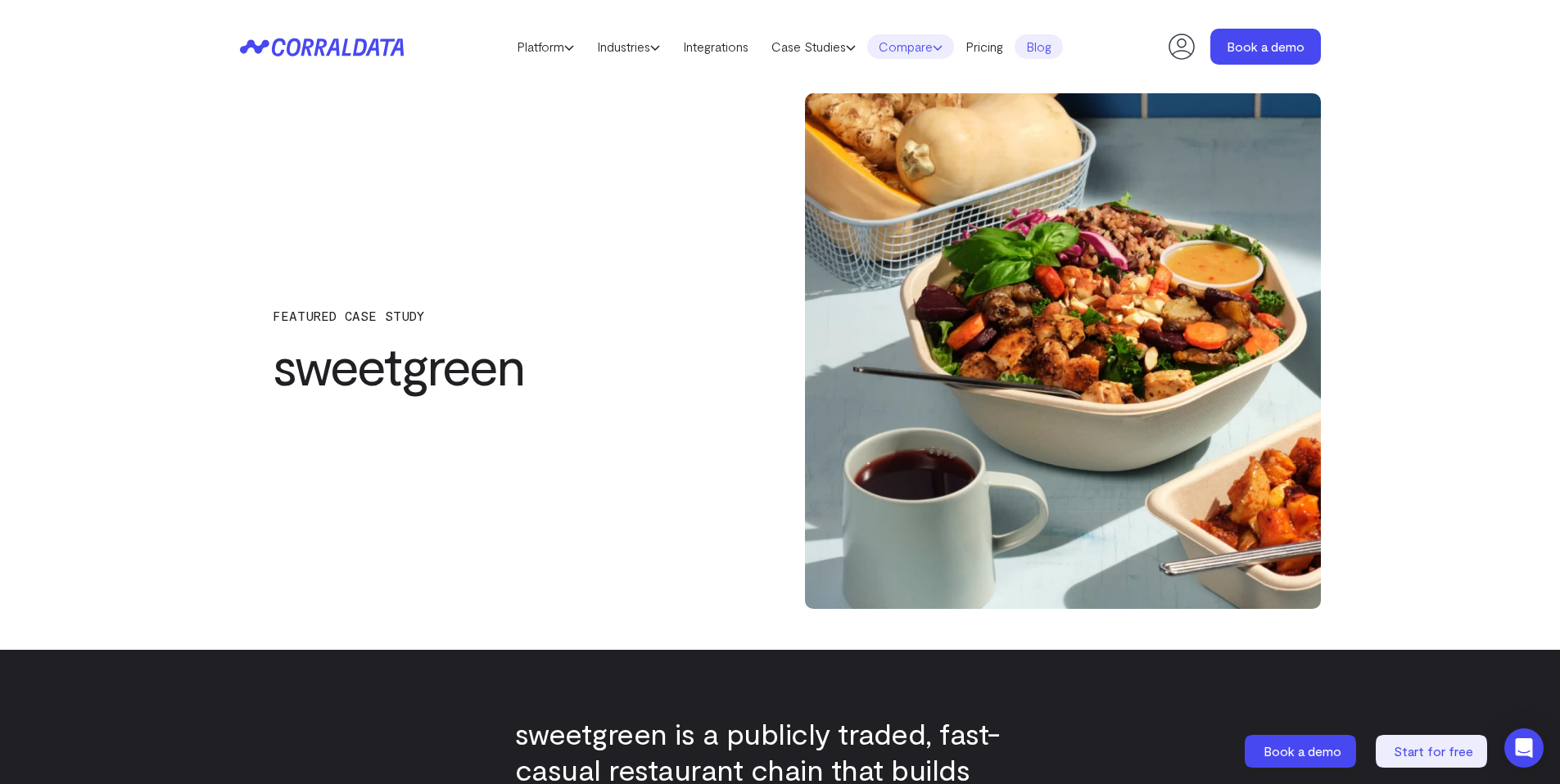
click at [926, 54] on link "Compare" at bounding box center [910, 47] width 87 height 24
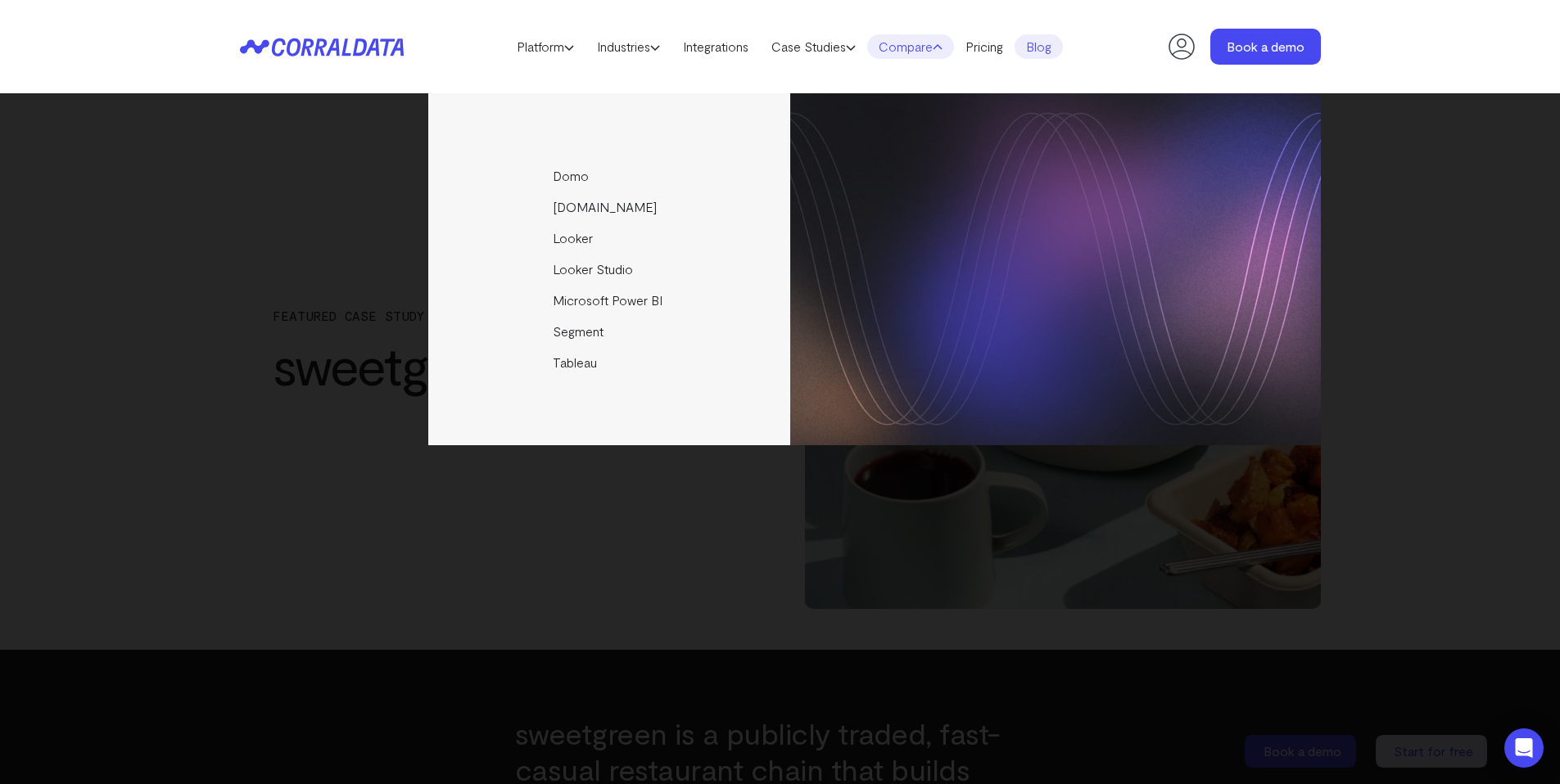
click at [1053, 53] on link "Blog" at bounding box center [1038, 47] width 48 height 24
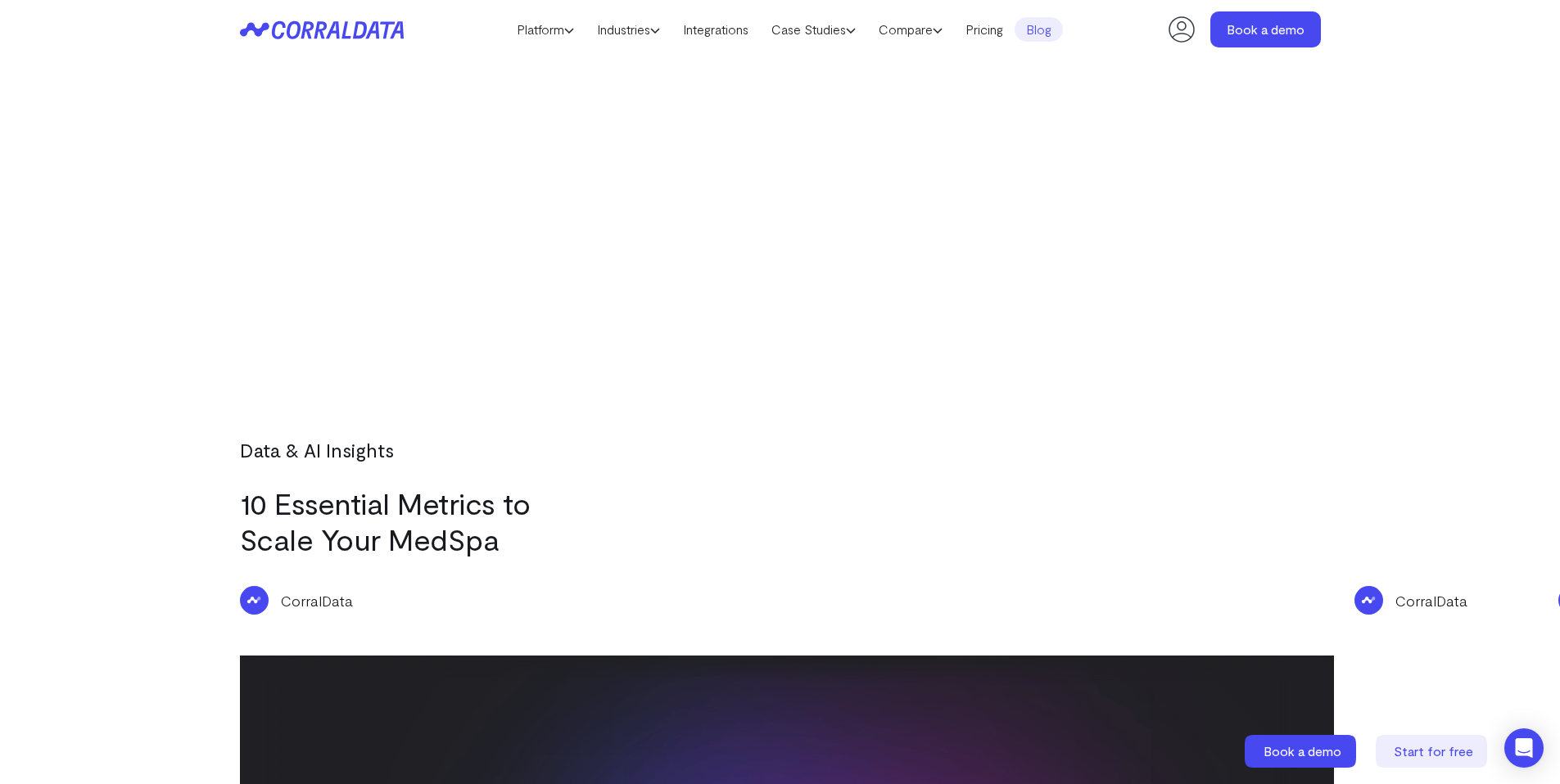
scroll to position [2643, 0]
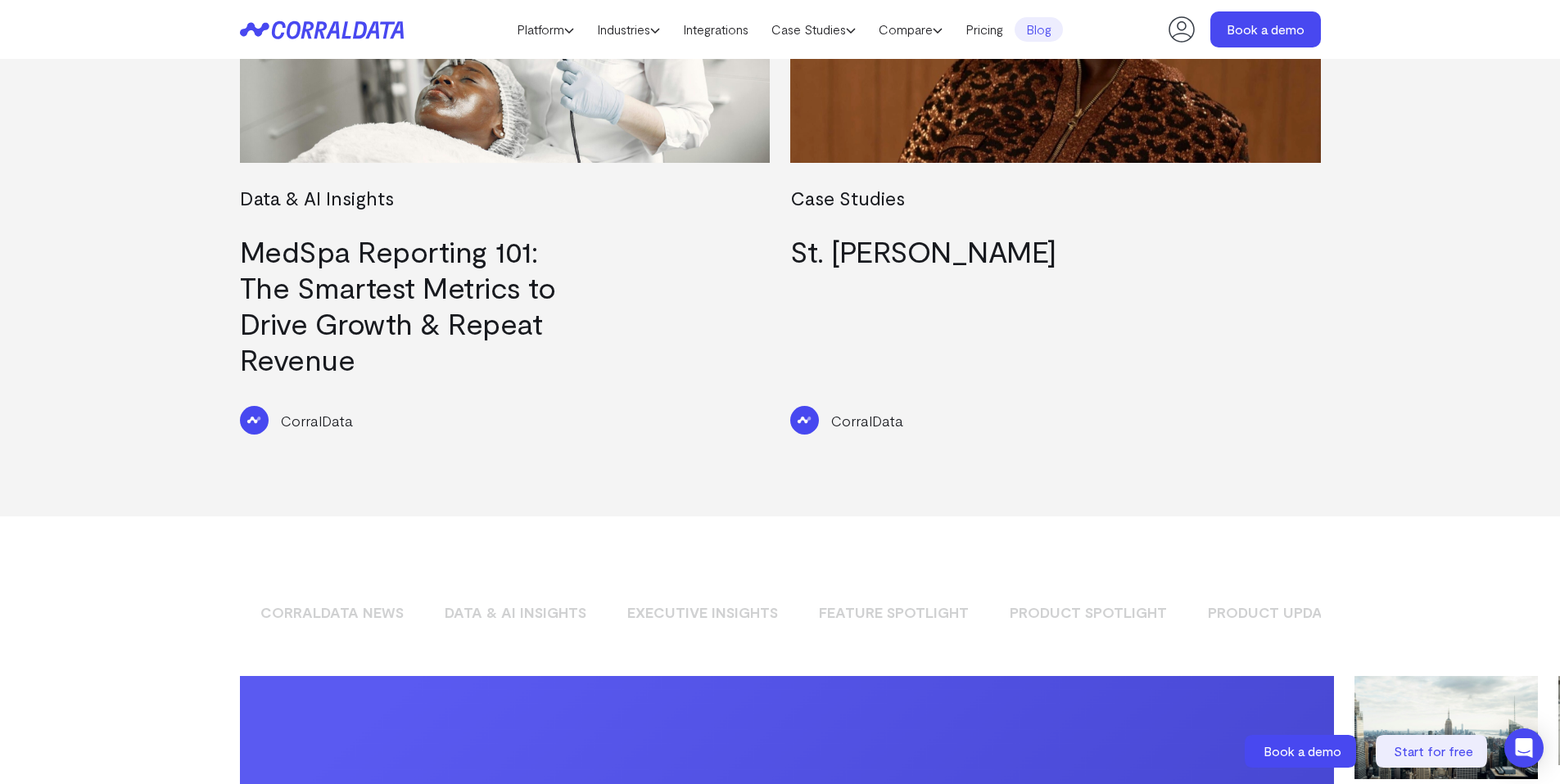
scroll to position [0, 235]
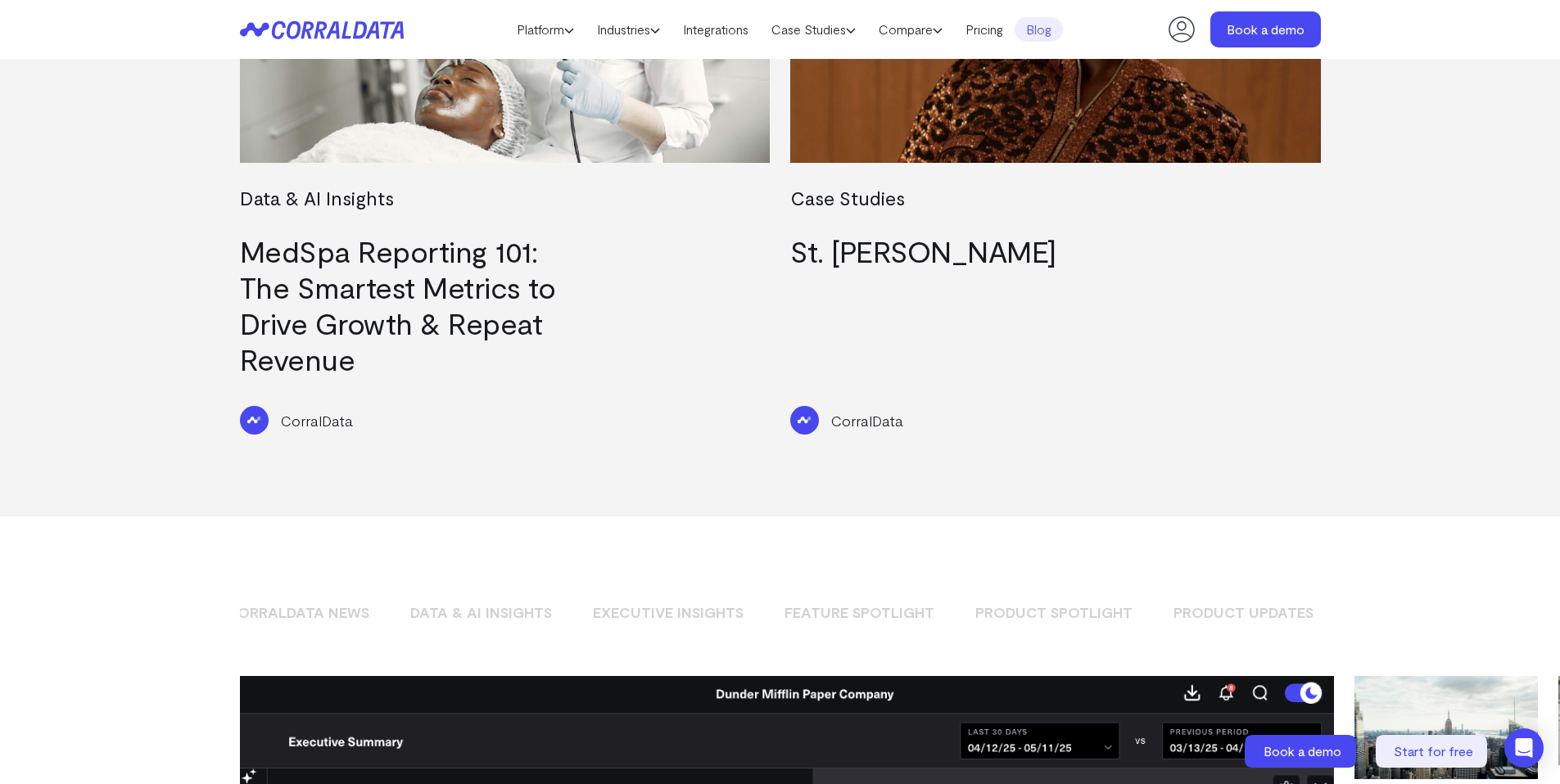
click at [1056, 599] on link "Product Spotlight" at bounding box center [1053, 613] width 182 height 28
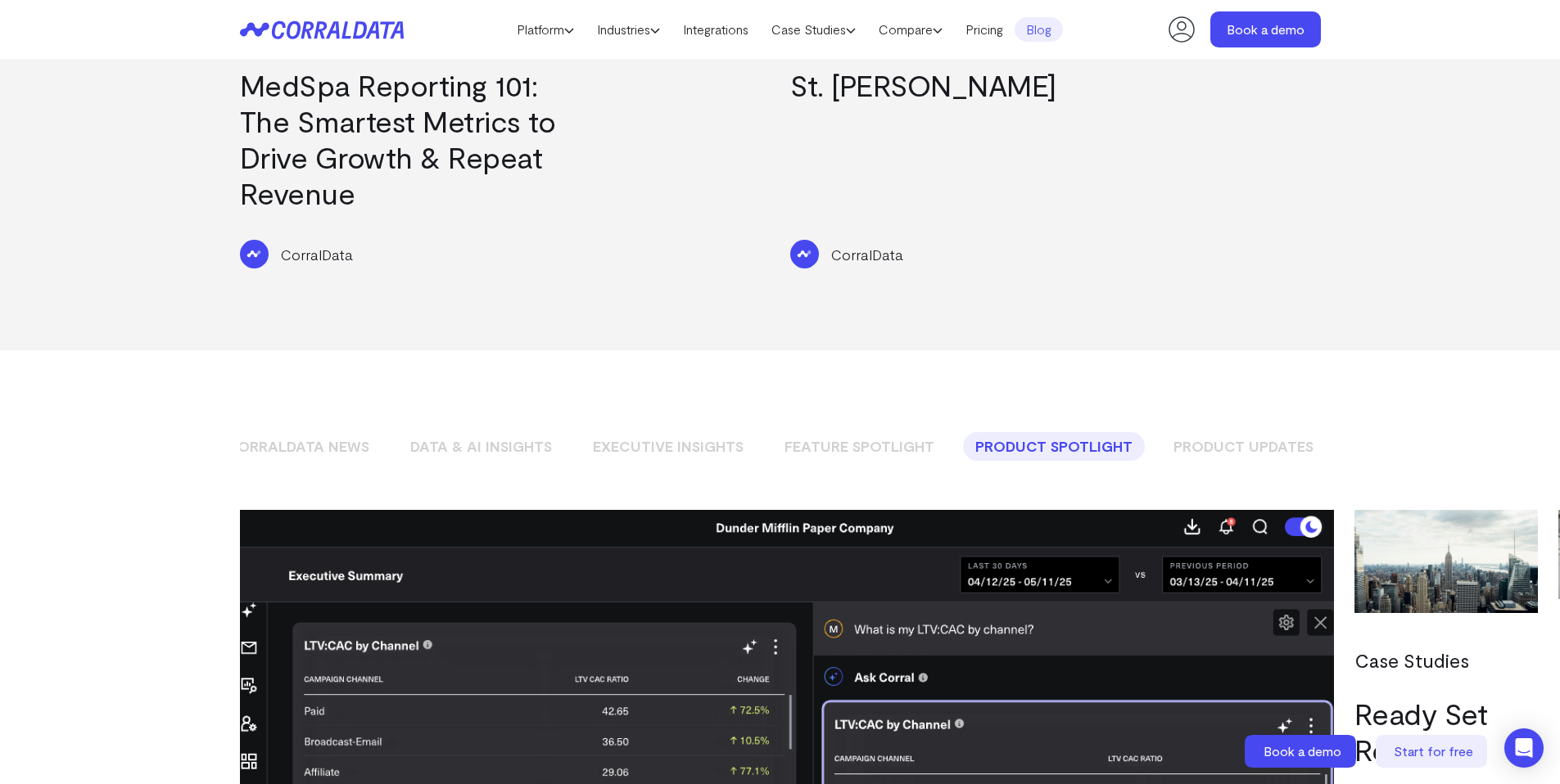
scroll to position [1040, 0]
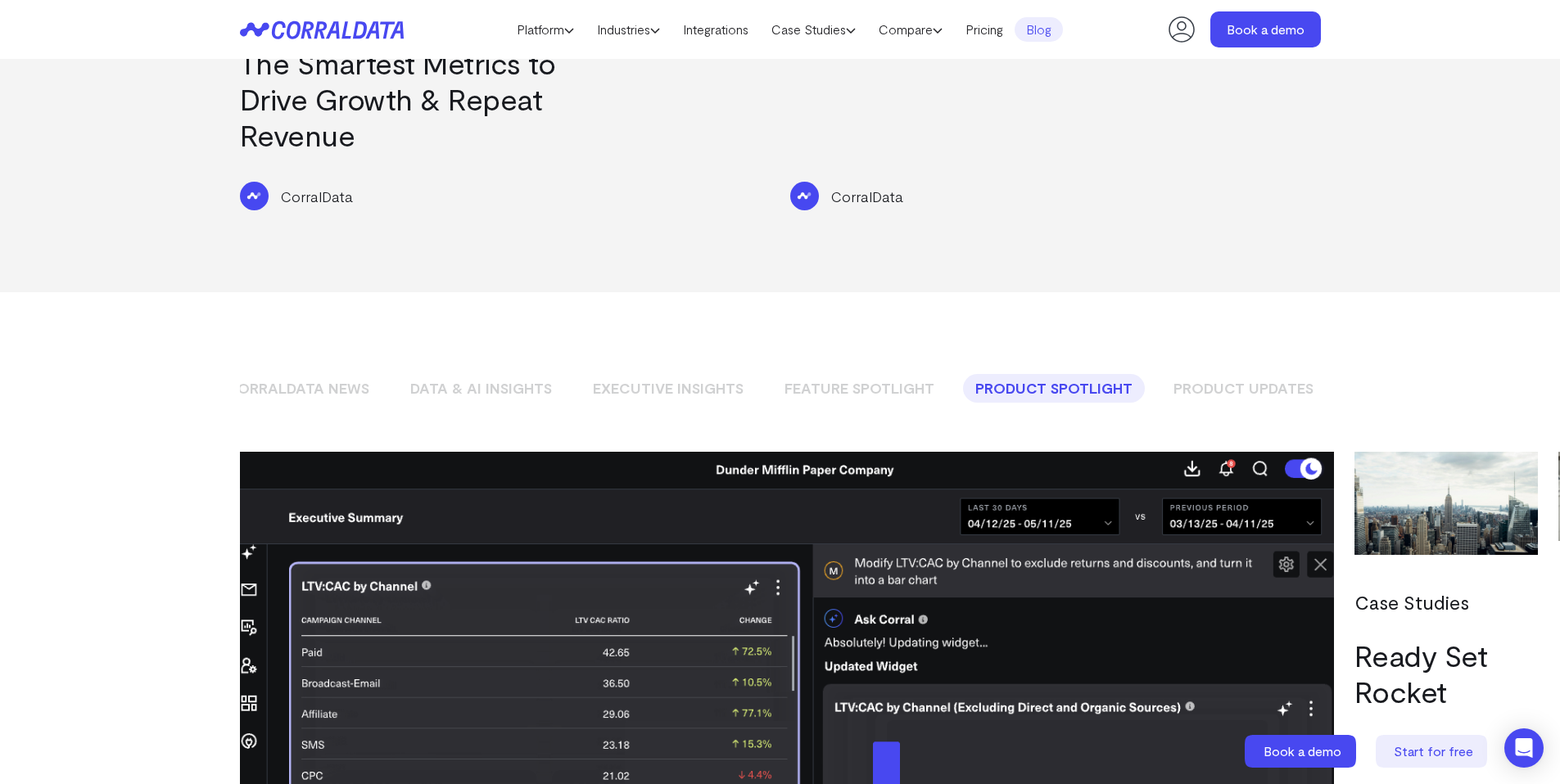
click at [857, 374] on link "Feature Spotlight" at bounding box center [859, 388] width 174 height 28
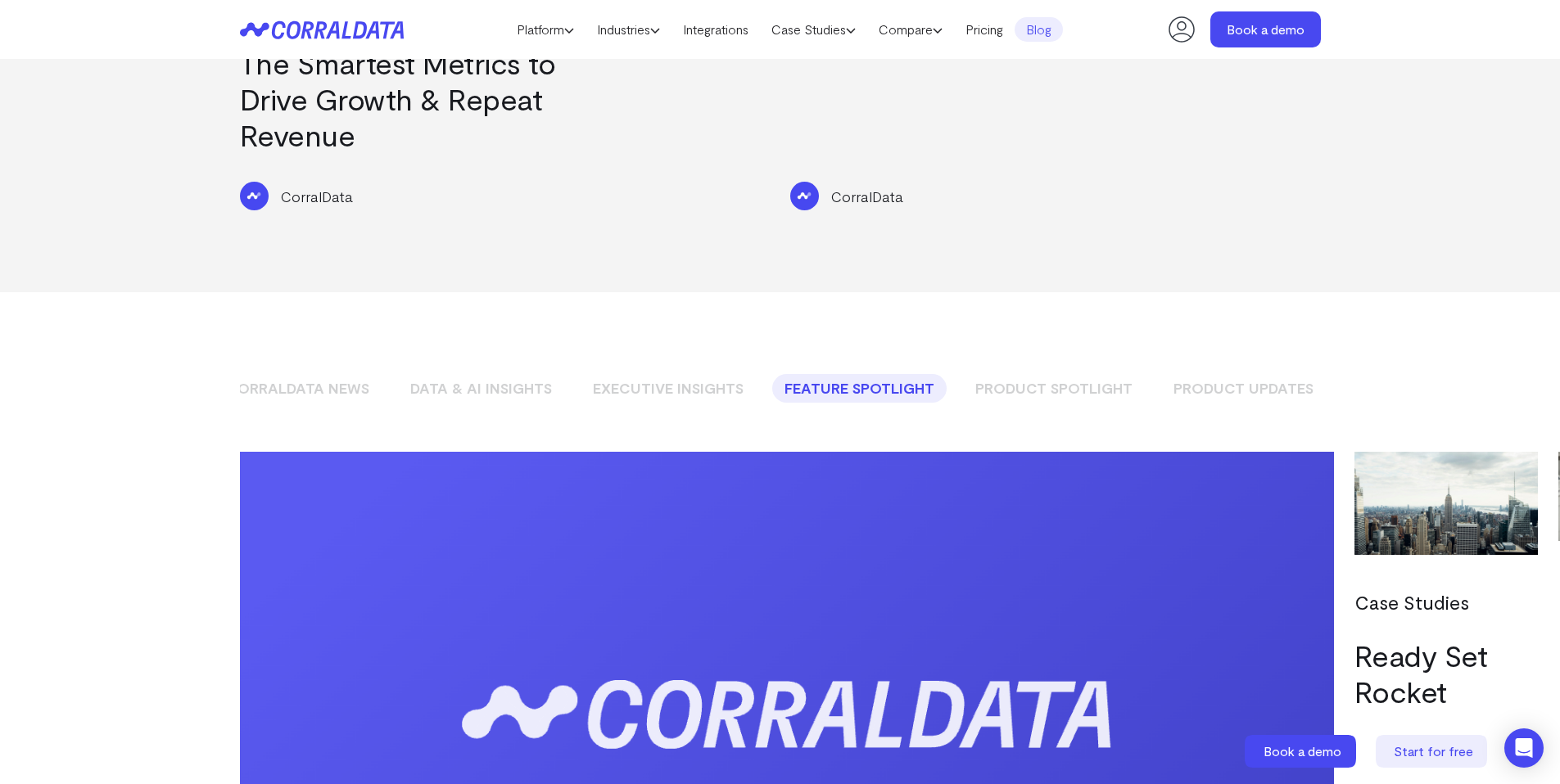
click at [717, 374] on link "Executive Insights" at bounding box center [668, 388] width 175 height 28
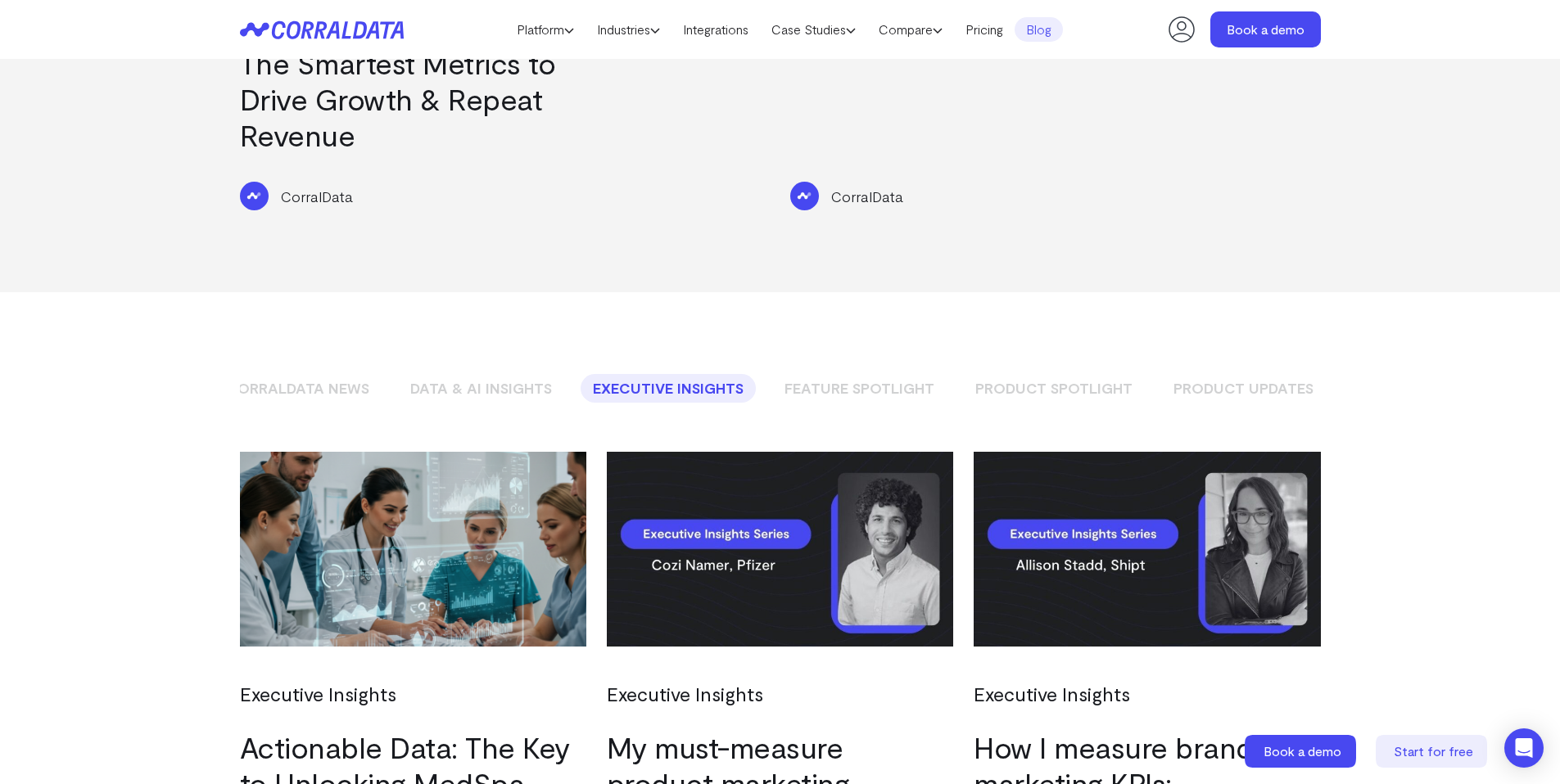
click at [1031, 374] on link "Product Spotlight" at bounding box center [1053, 388] width 182 height 28
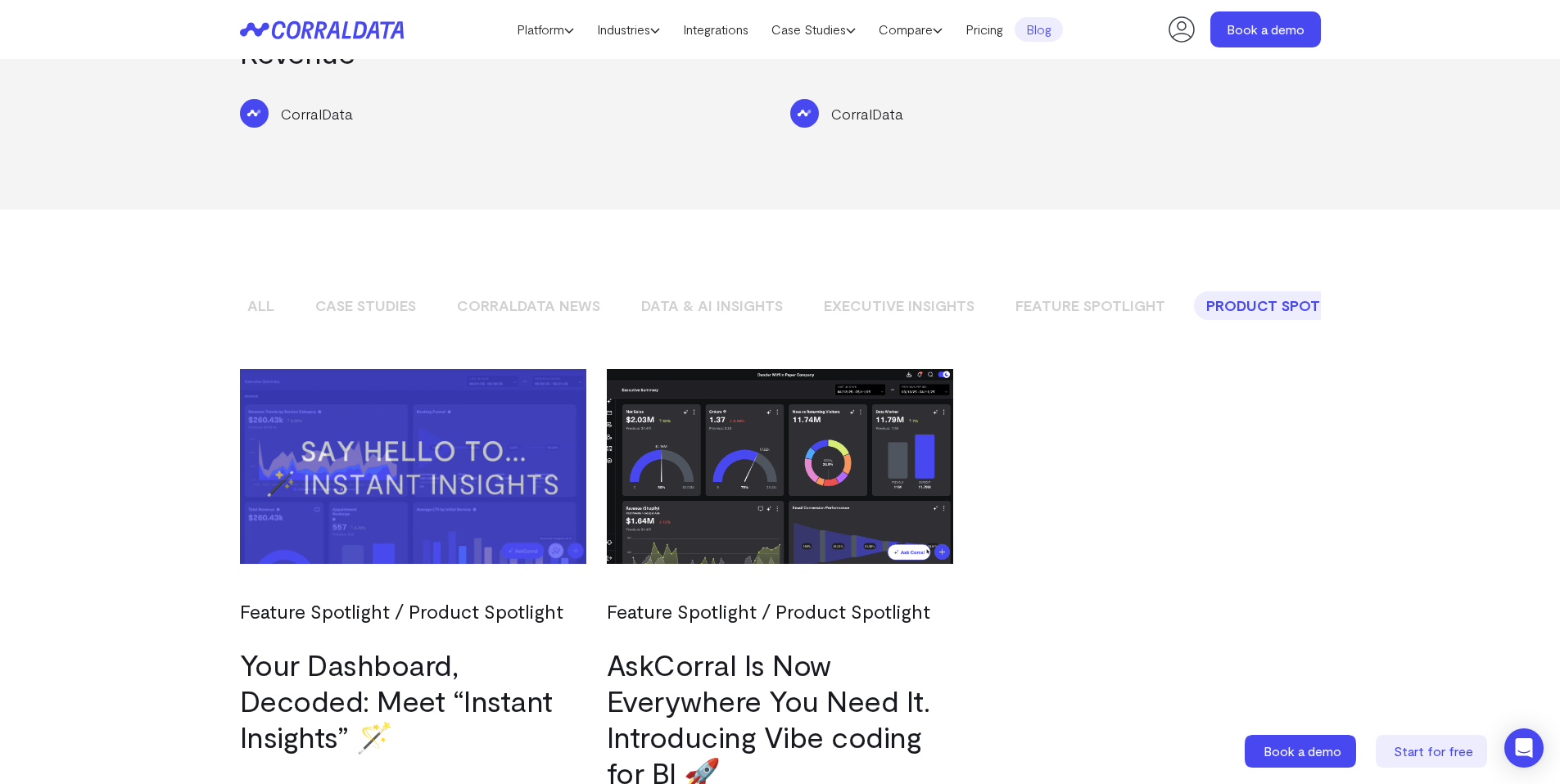
scroll to position [0, 0]
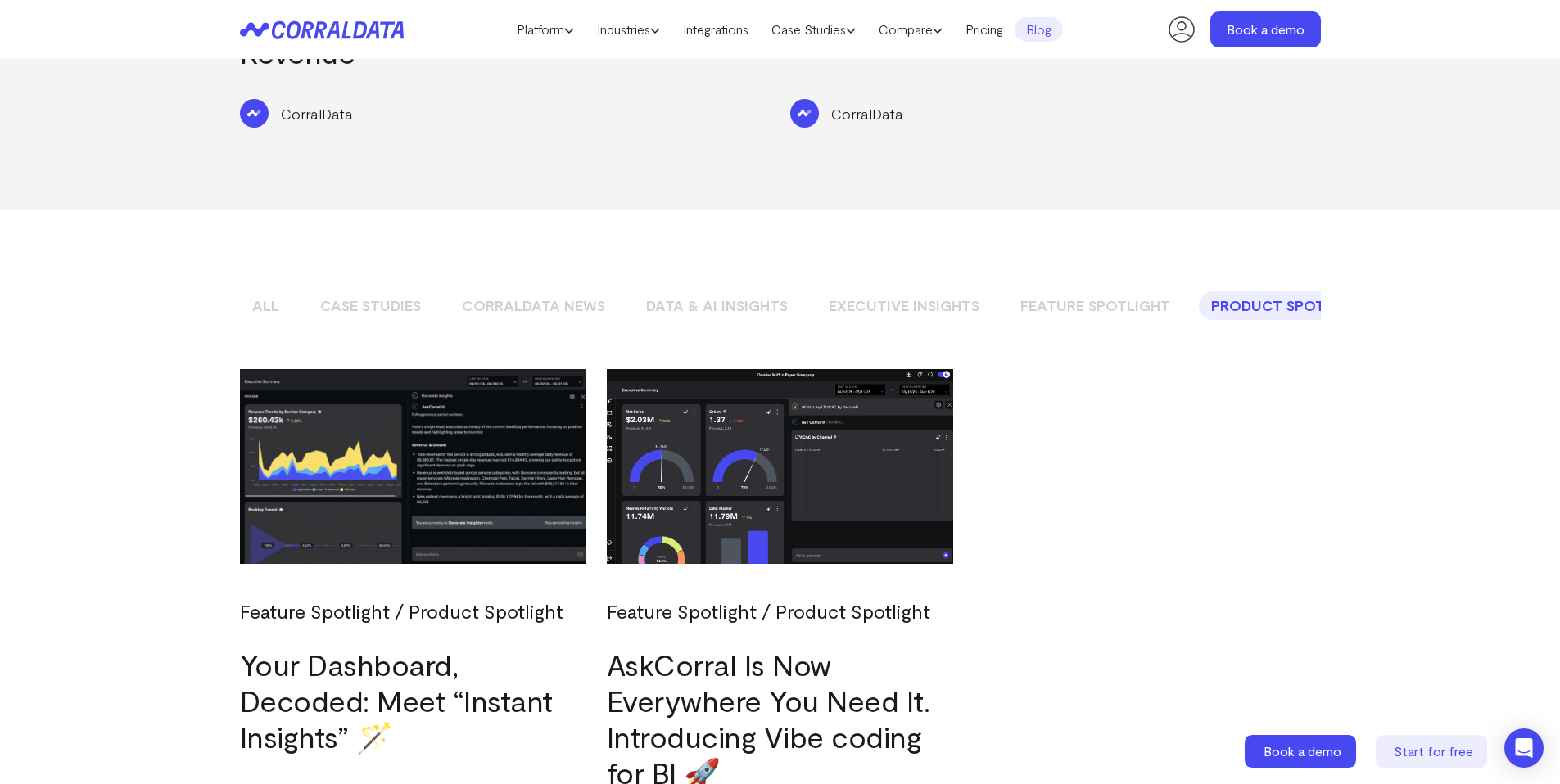
click at [266, 292] on link "All" at bounding box center [265, 306] width 52 height 28
